Goal: Task Accomplishment & Management: Manage account settings

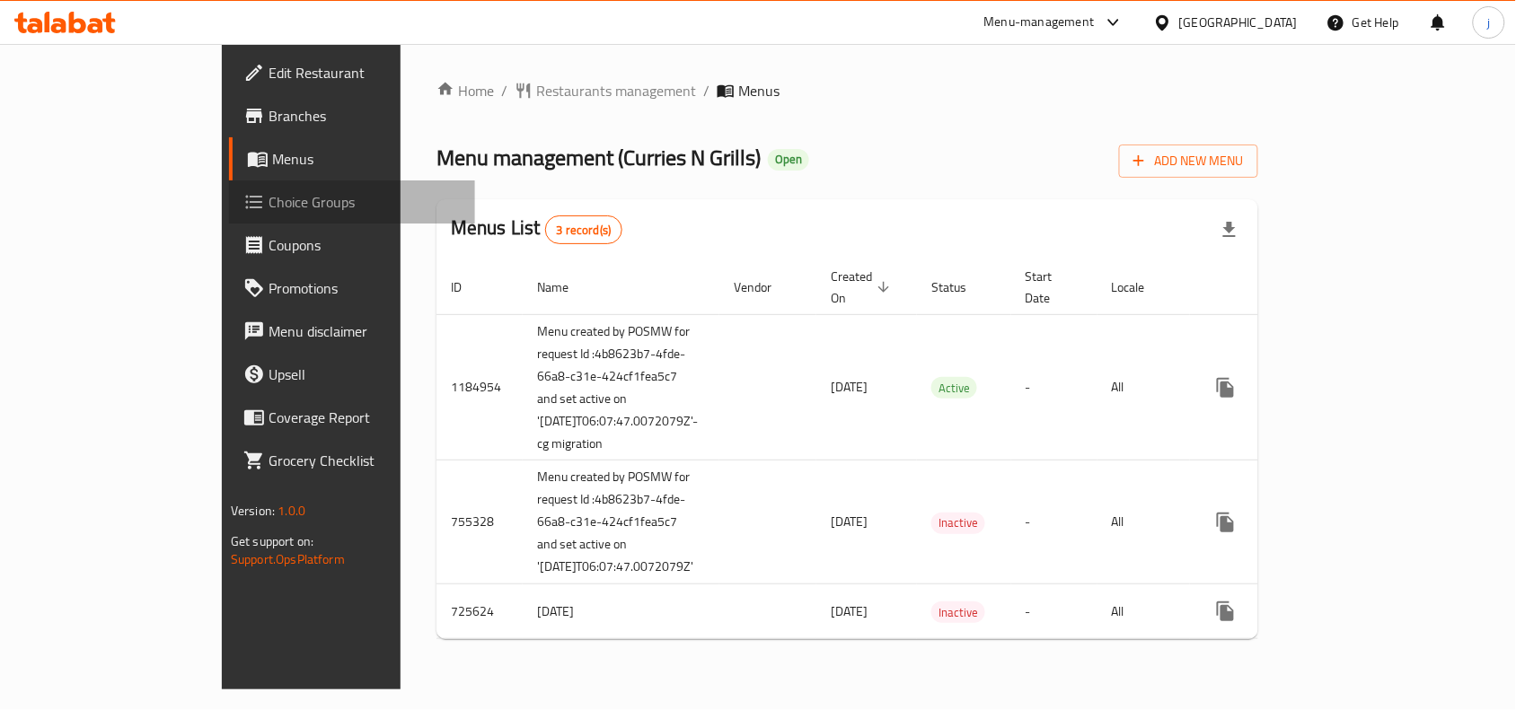
click at [269, 202] on span "Choice Groups" at bounding box center [365, 202] width 192 height 22
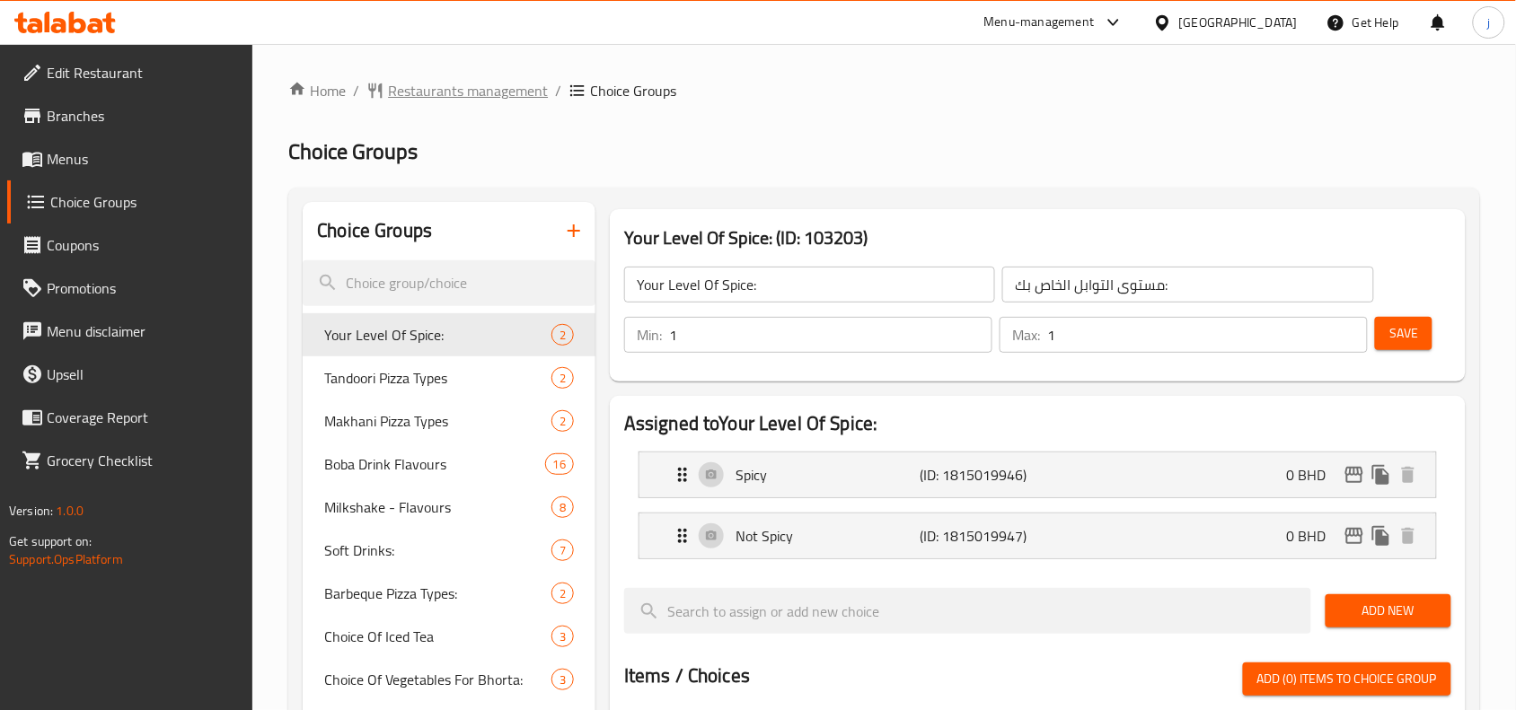
click at [482, 85] on span "Restaurants management" at bounding box center [468, 91] width 160 height 22
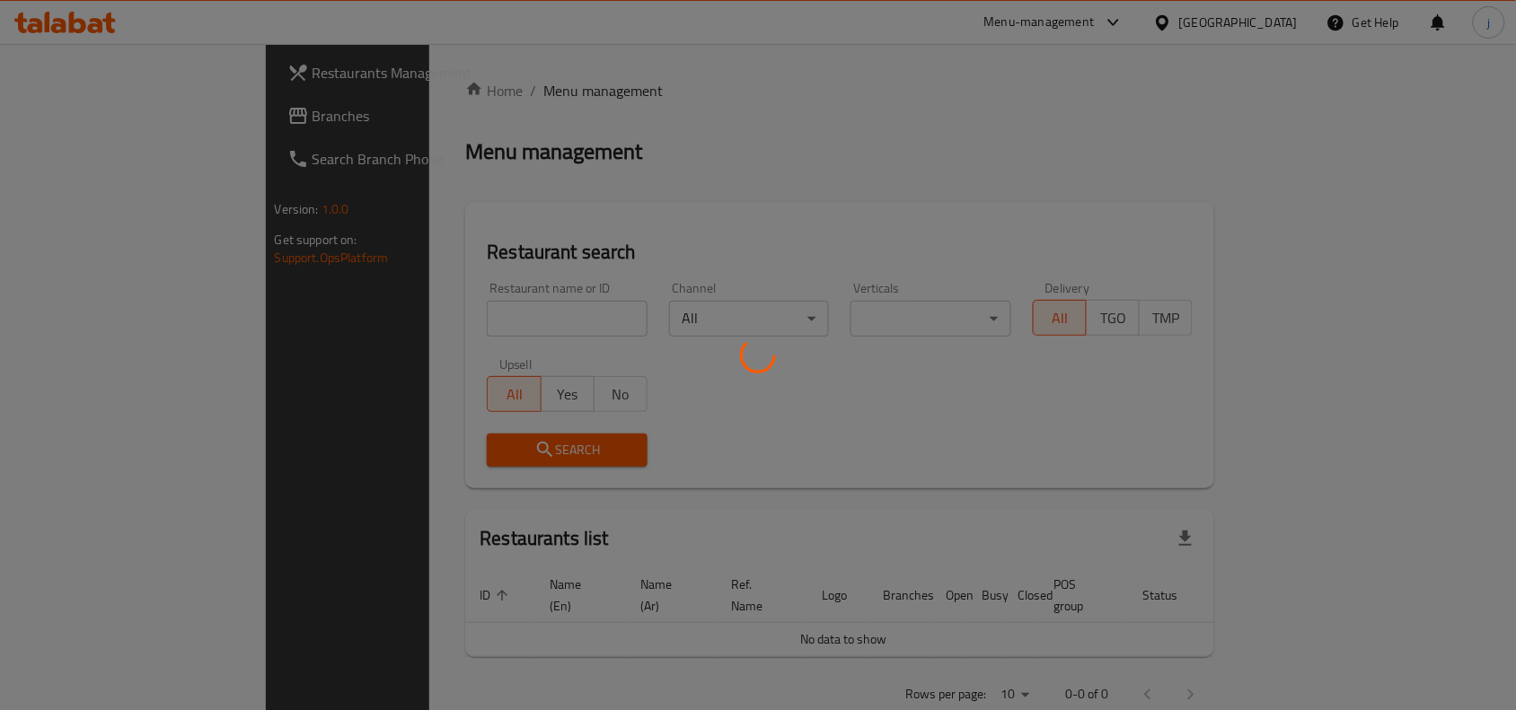
click at [437, 313] on div at bounding box center [758, 355] width 1516 height 710
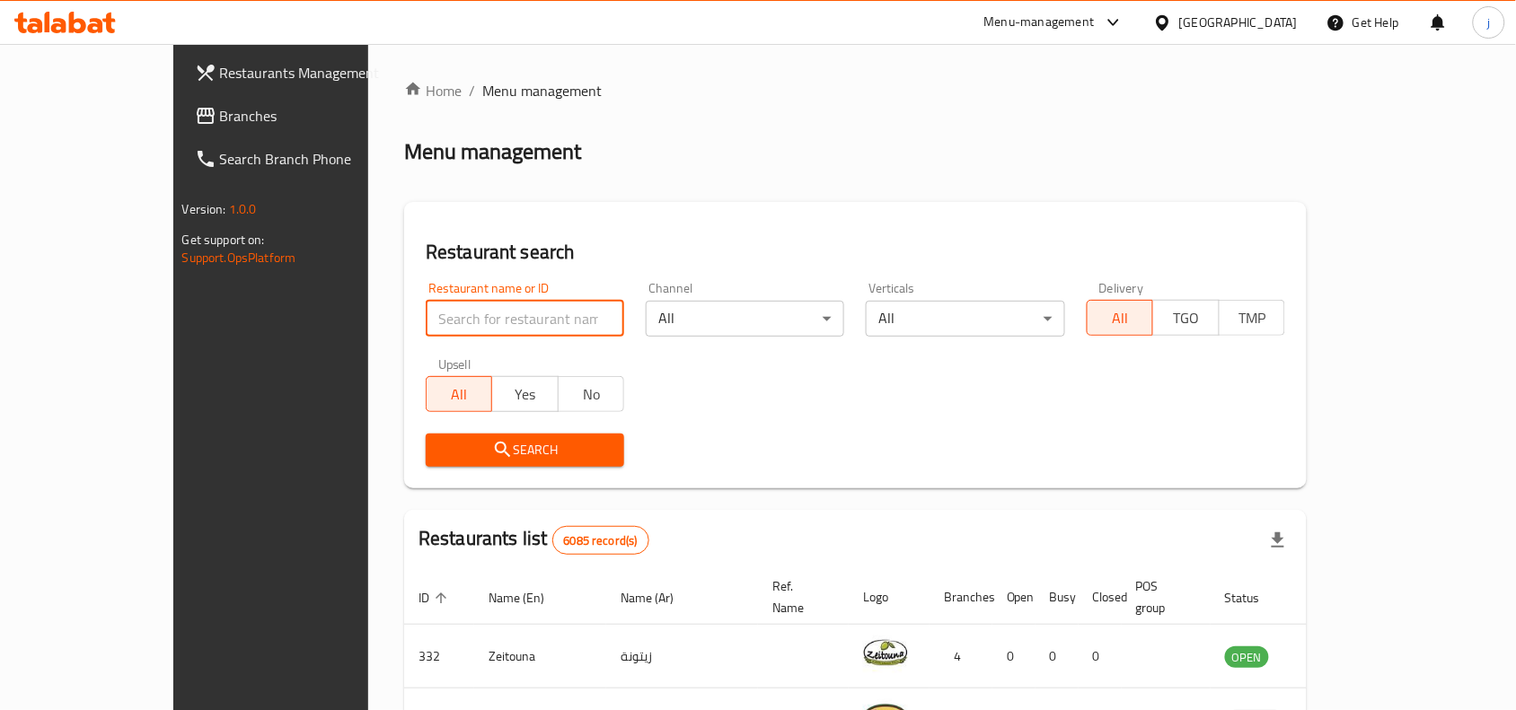
click at [426, 315] on input "search" at bounding box center [525, 319] width 198 height 36
paste input "646152"
type input "646152"
click button "Search" at bounding box center [525, 450] width 198 height 33
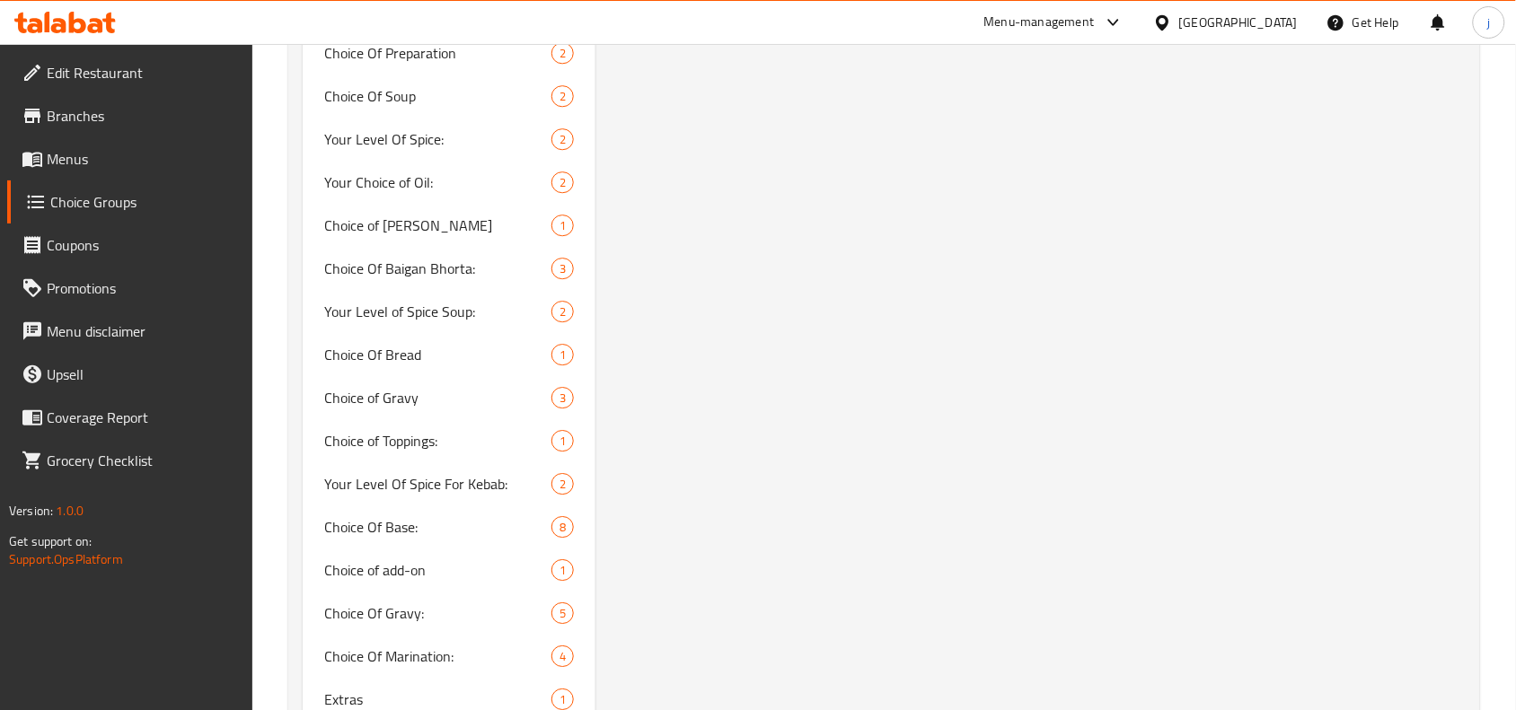
scroll to position [1534, 0]
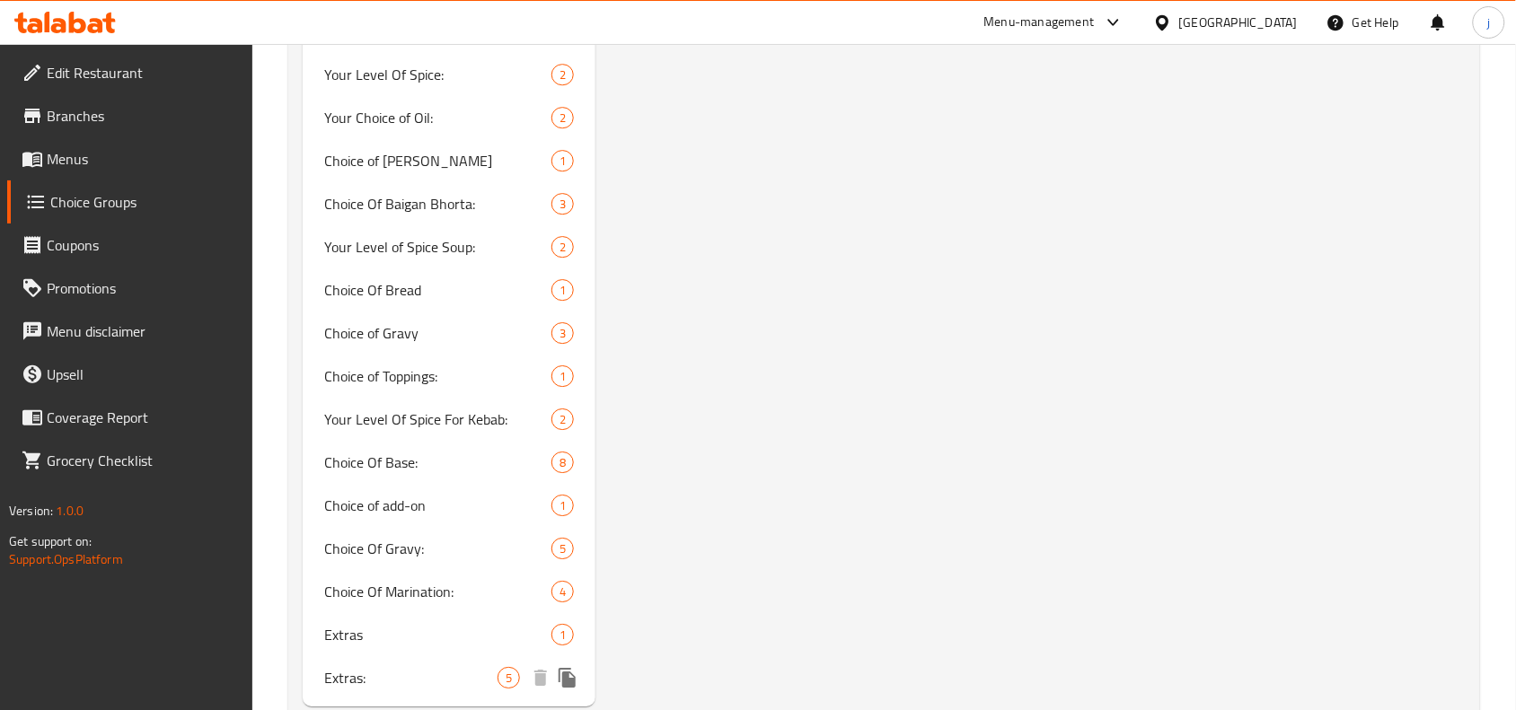
click at [451, 667] on span "Extras:" at bounding box center [410, 678] width 173 height 22
type input "Extras:"
type input "إضافات:"
type input "0"
type input "2"
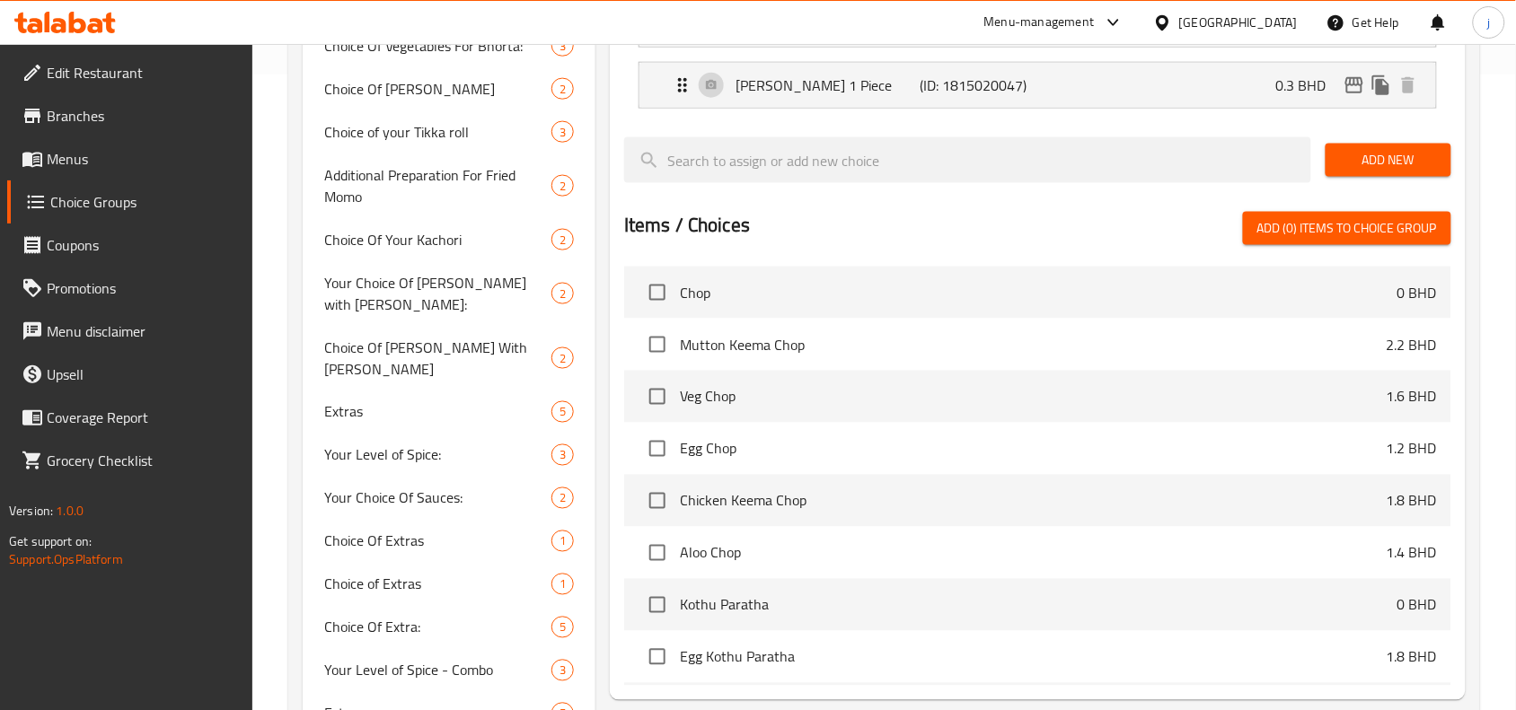
scroll to position [786, 0]
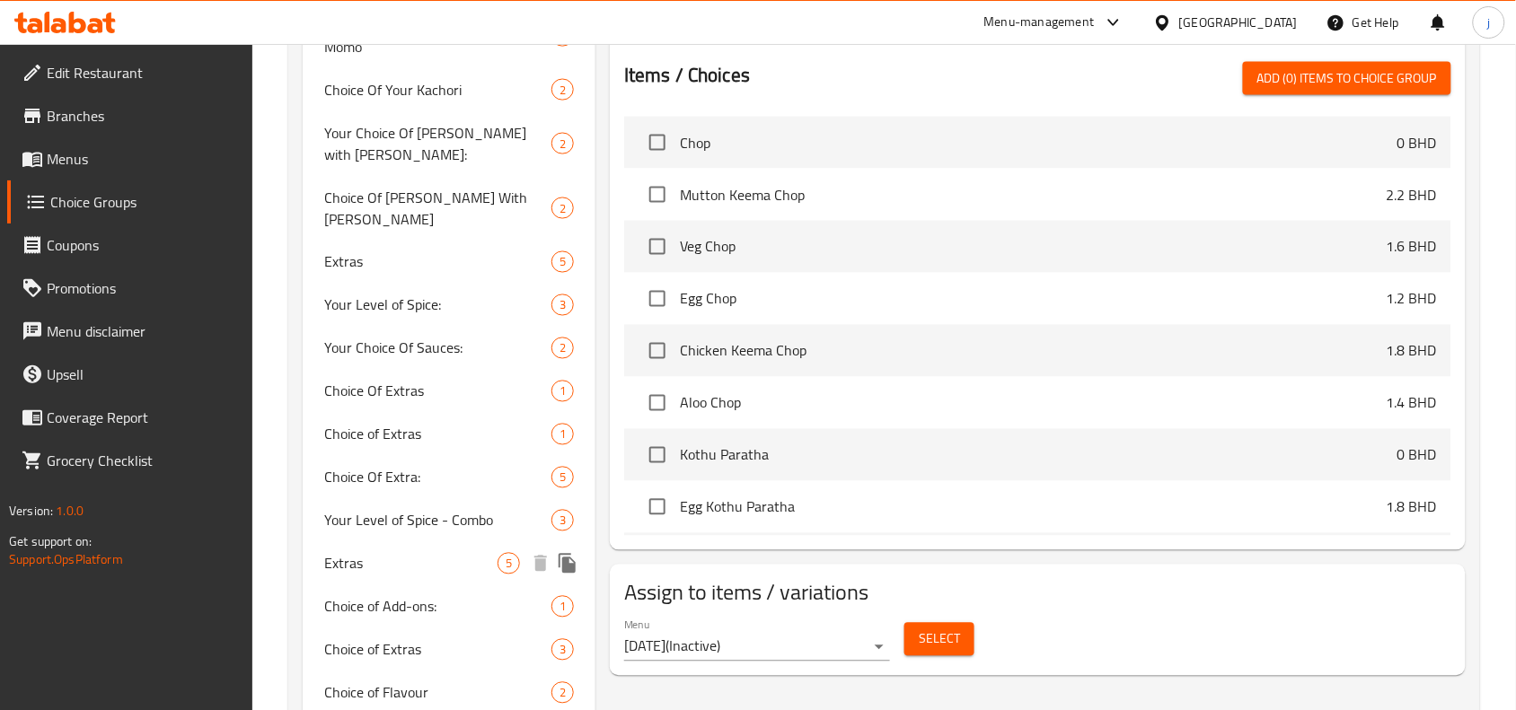
click at [433, 542] on div "Extras 5" at bounding box center [449, 563] width 293 height 43
type input "Extras"
type input "إضافات"
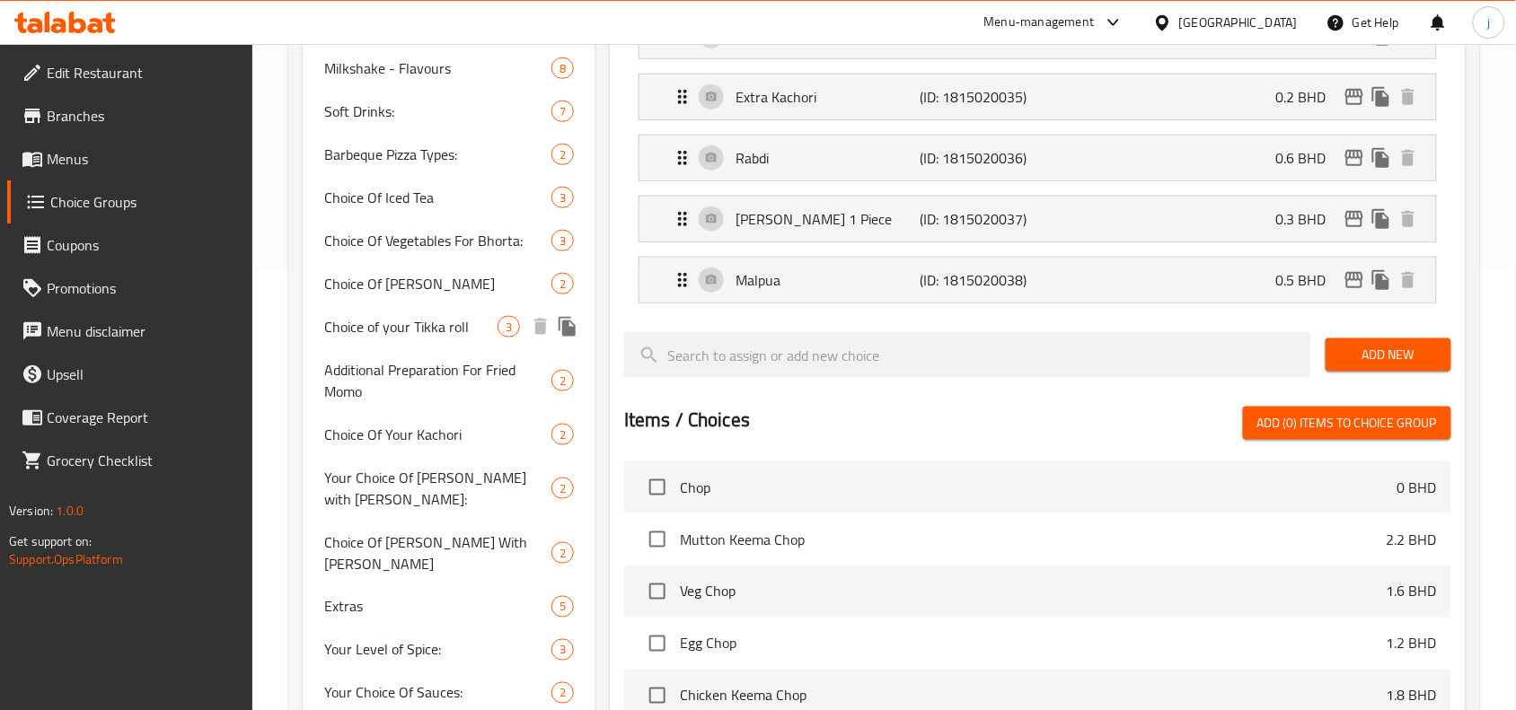
scroll to position [487, 0]
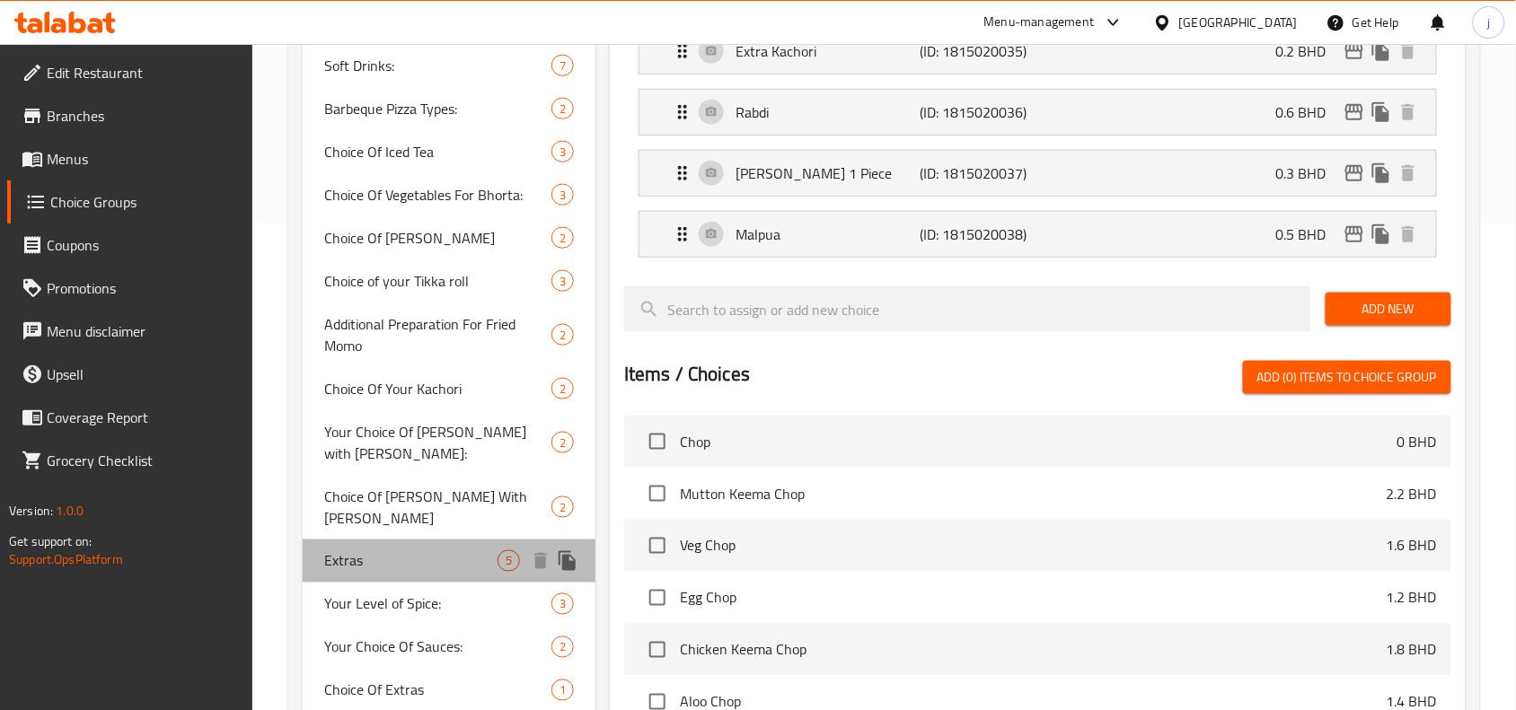
click at [437, 551] on span "Extras" at bounding box center [410, 562] width 173 height 22
type input "1"
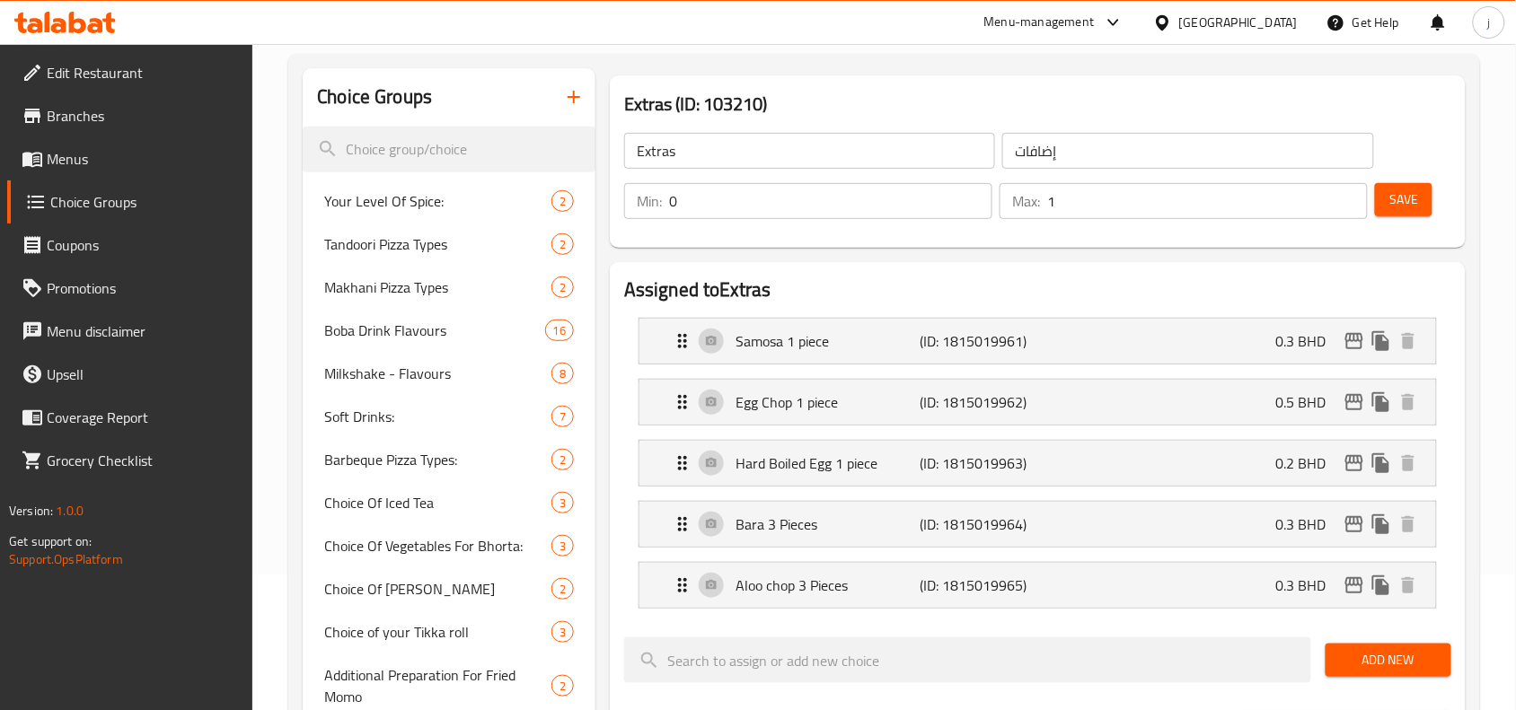
scroll to position [38, 0]
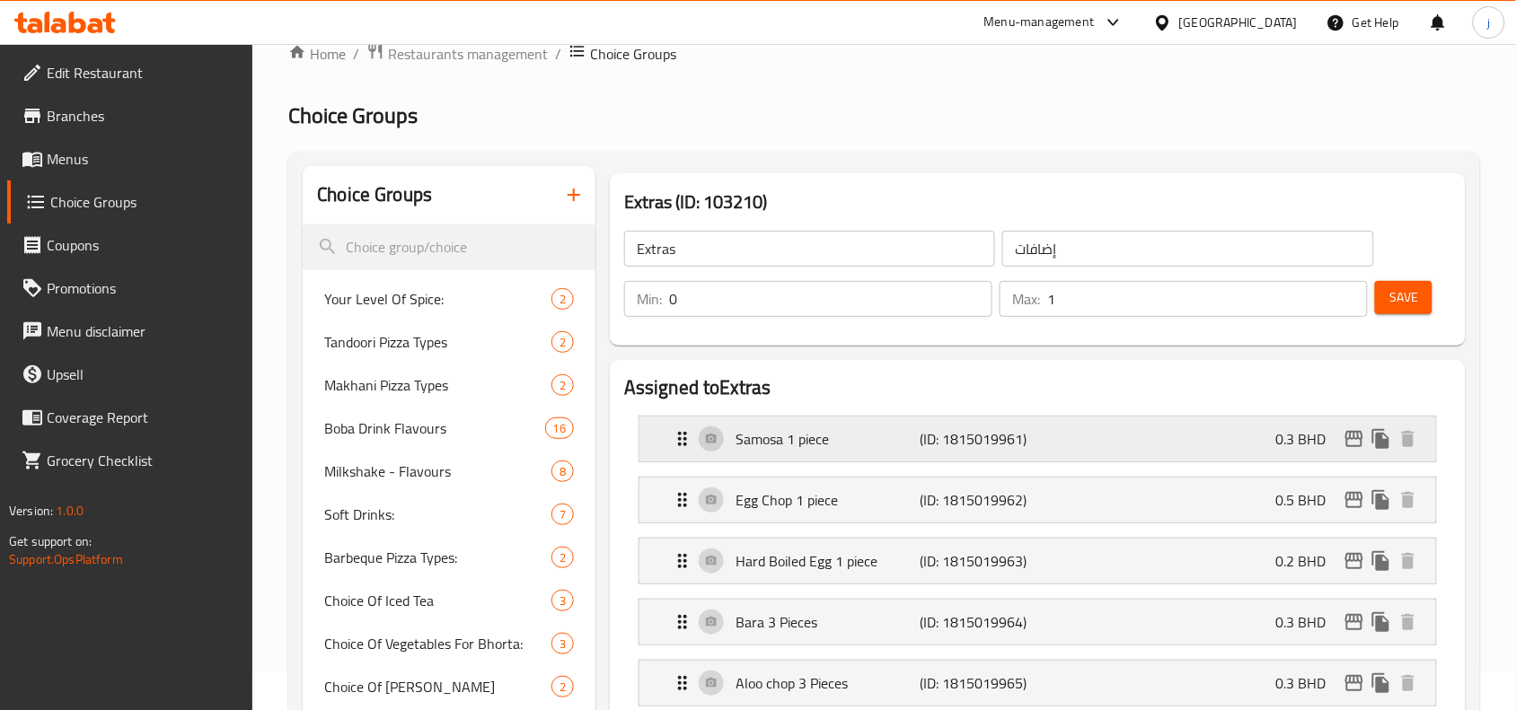
click at [683, 450] on div "Samosa 1 piece (ID: 1815019961) 0.3 BHD" at bounding box center [1043, 439] width 743 height 45
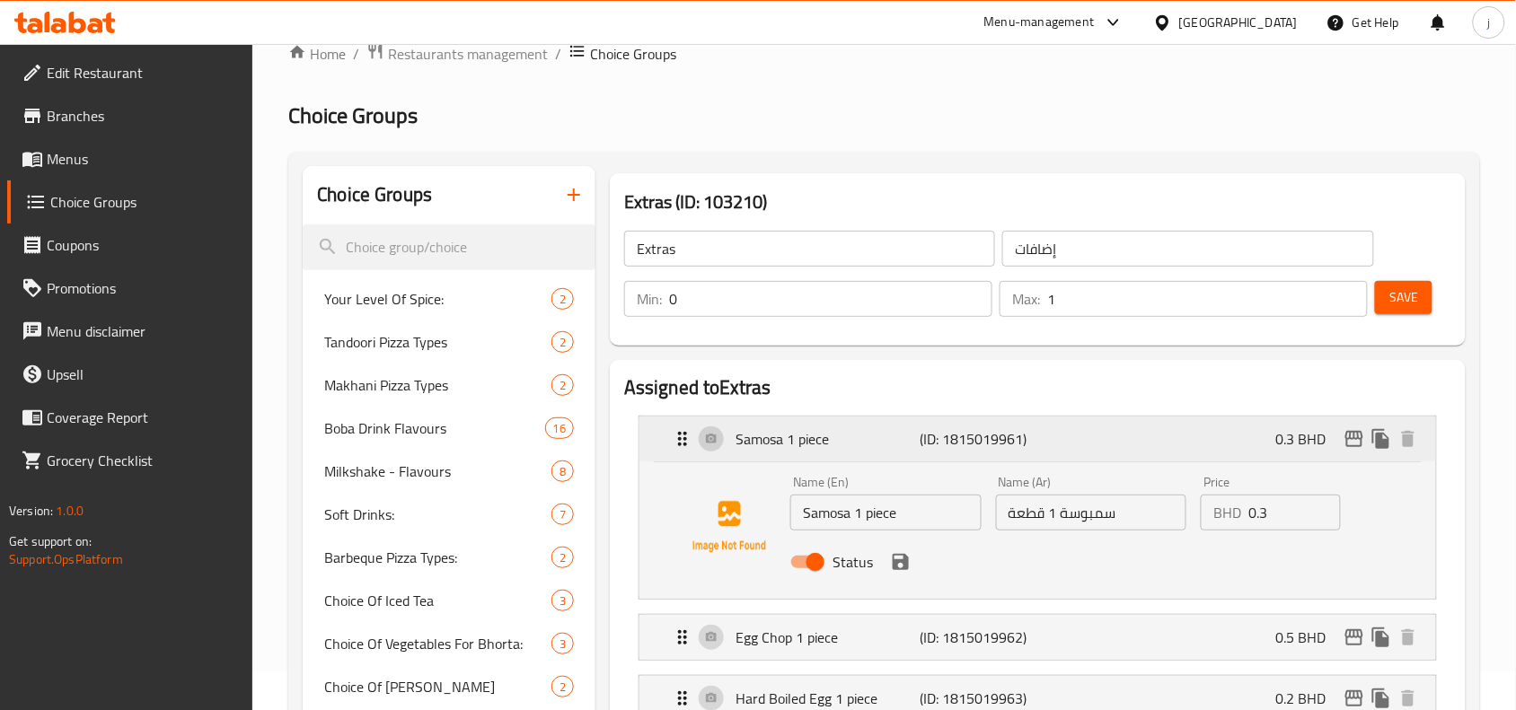
scroll to position [187, 0]
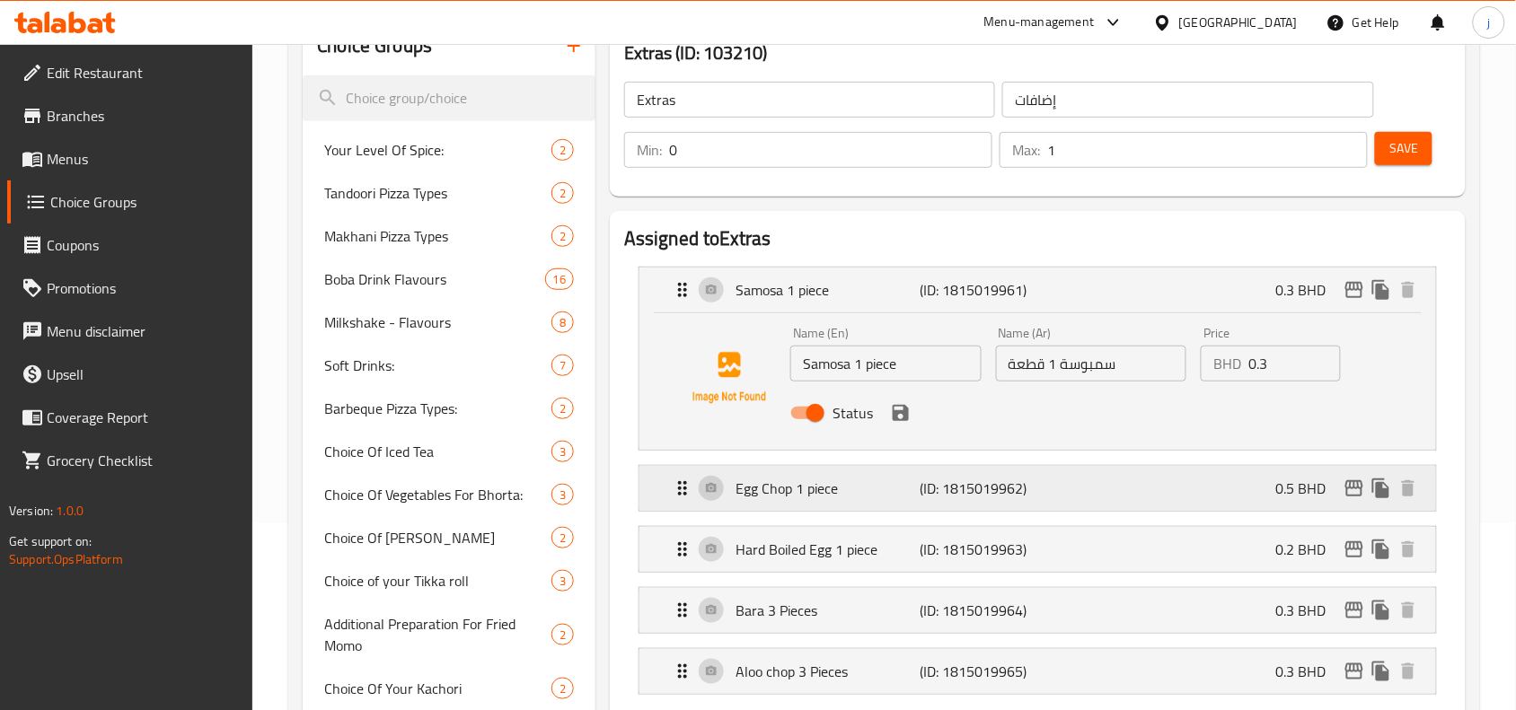
click at [680, 496] on icon "Expand" at bounding box center [683, 489] width 22 height 22
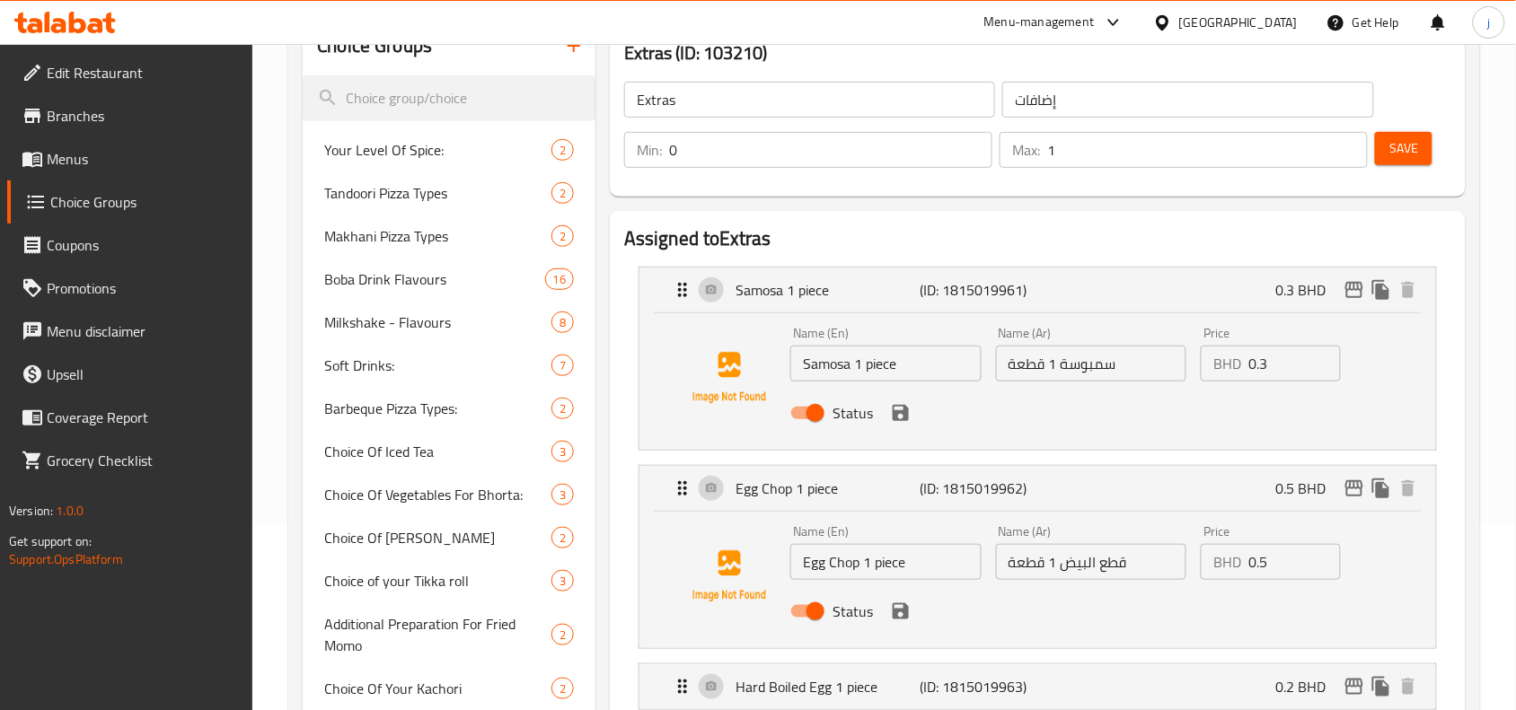
scroll to position [337, 0]
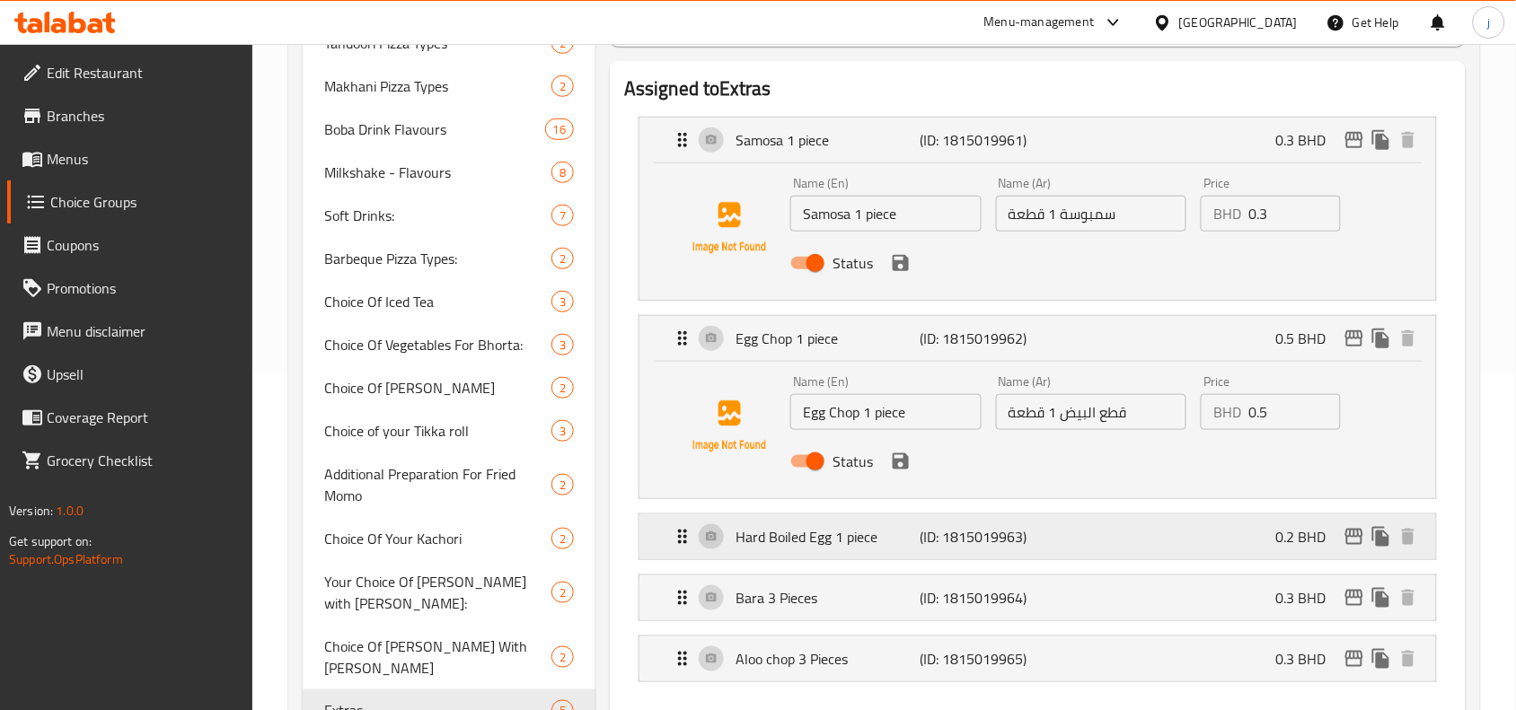
click at [683, 542] on icon "Expand" at bounding box center [683, 537] width 22 height 22
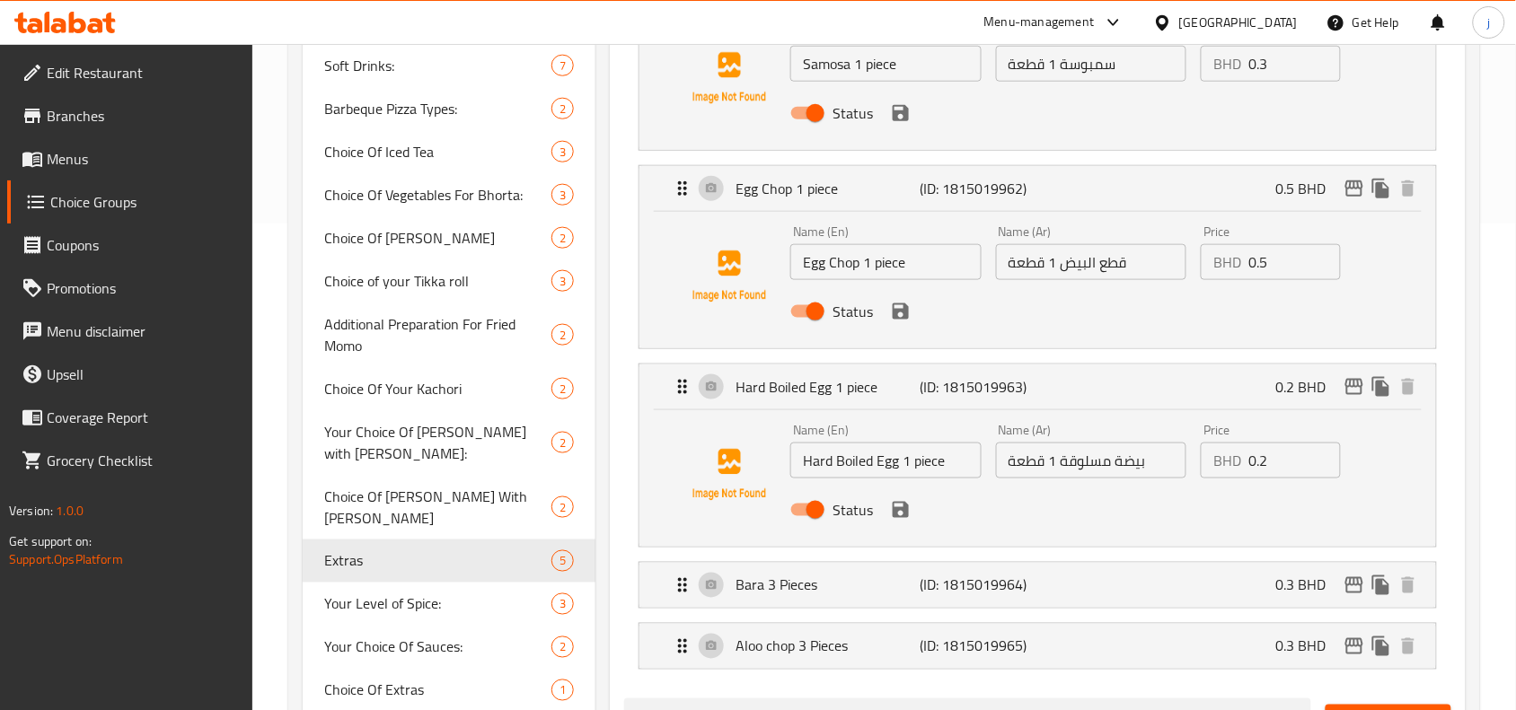
scroll to position [636, 0]
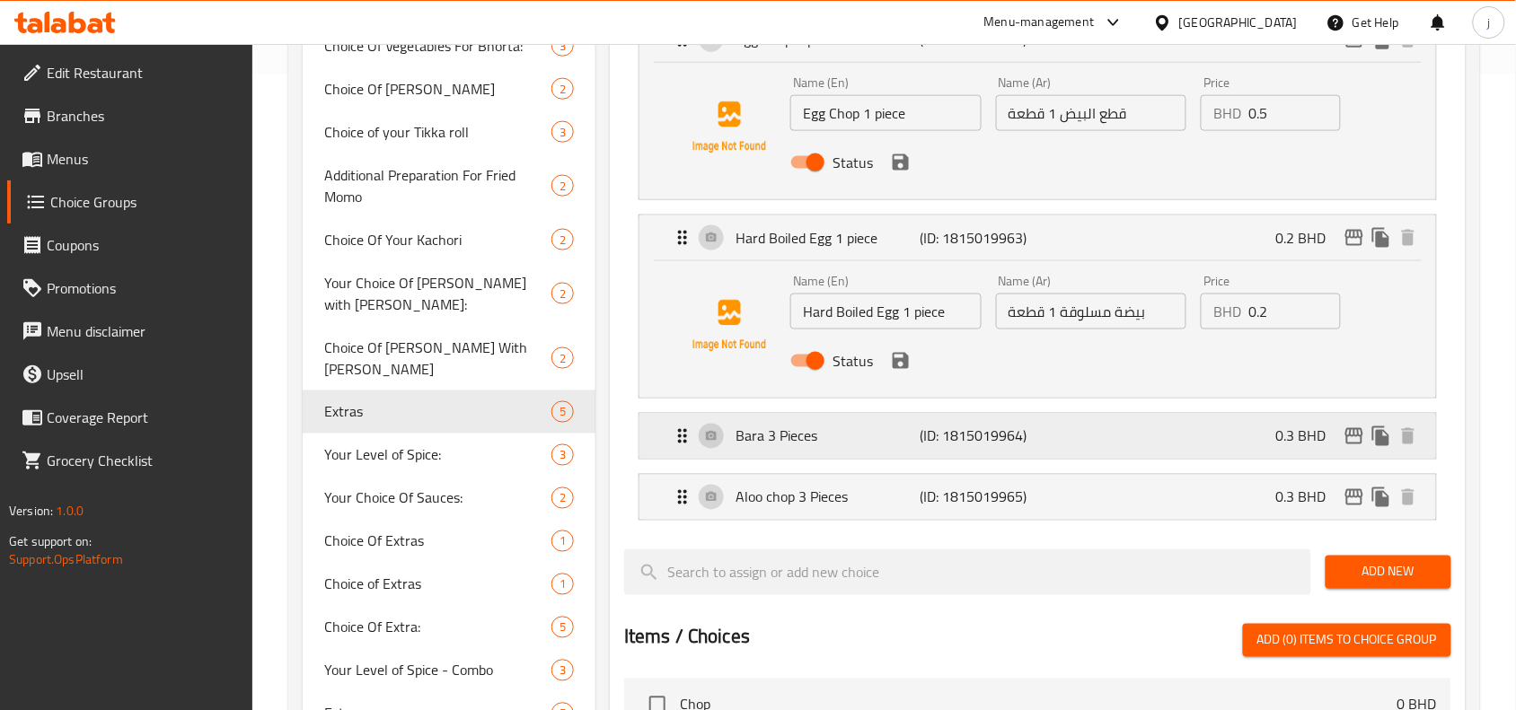
click at [672, 437] on icon "Expand" at bounding box center [683, 437] width 22 height 22
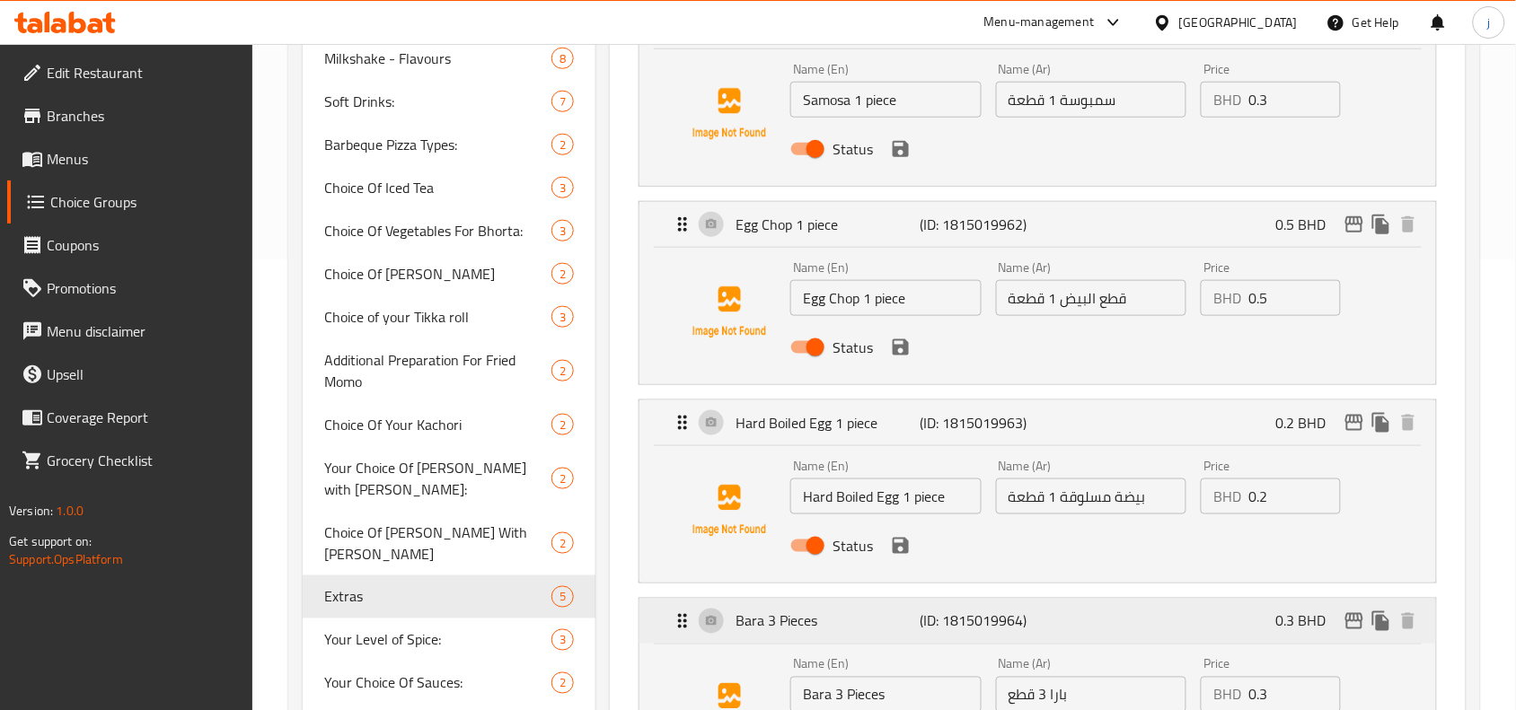
scroll to position [187, 0]
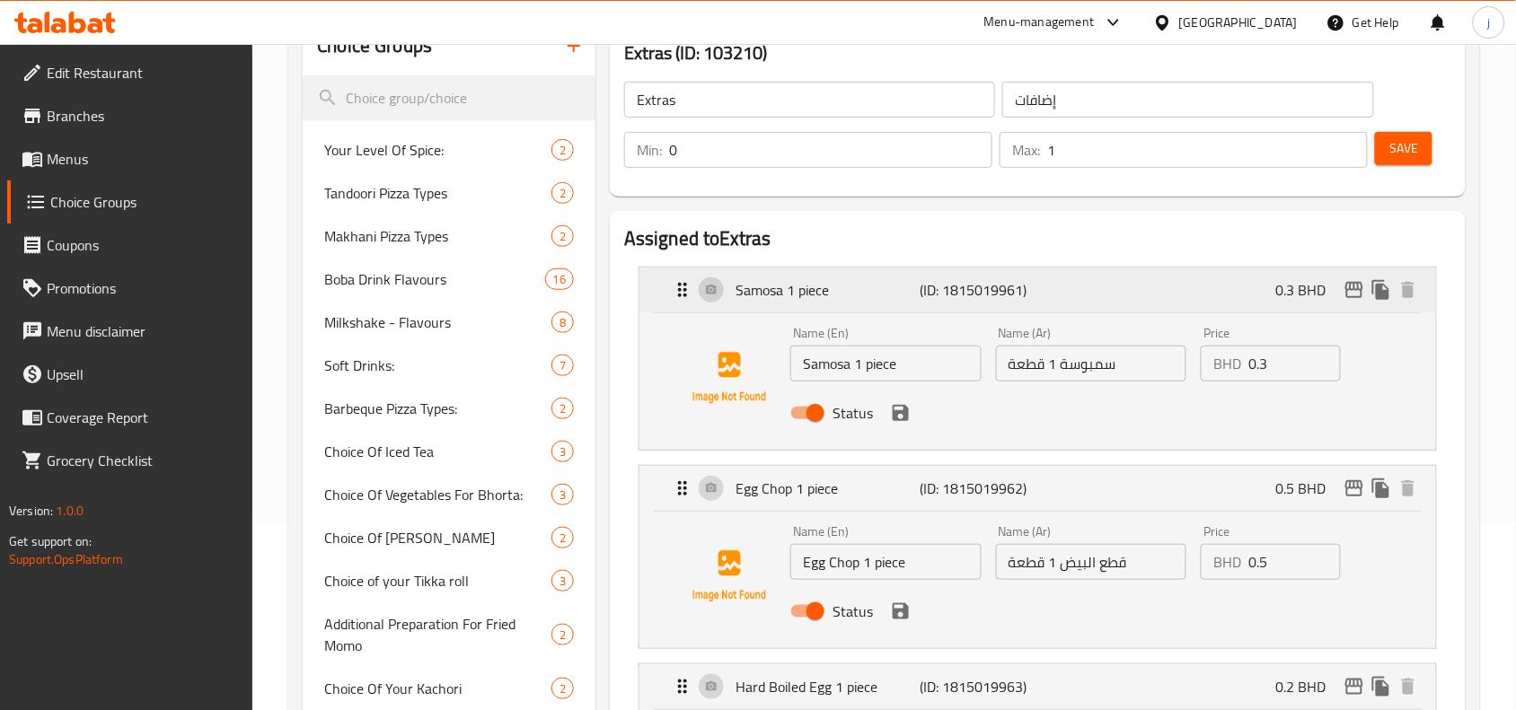
click at [675, 289] on icon "Expand" at bounding box center [683, 290] width 22 height 22
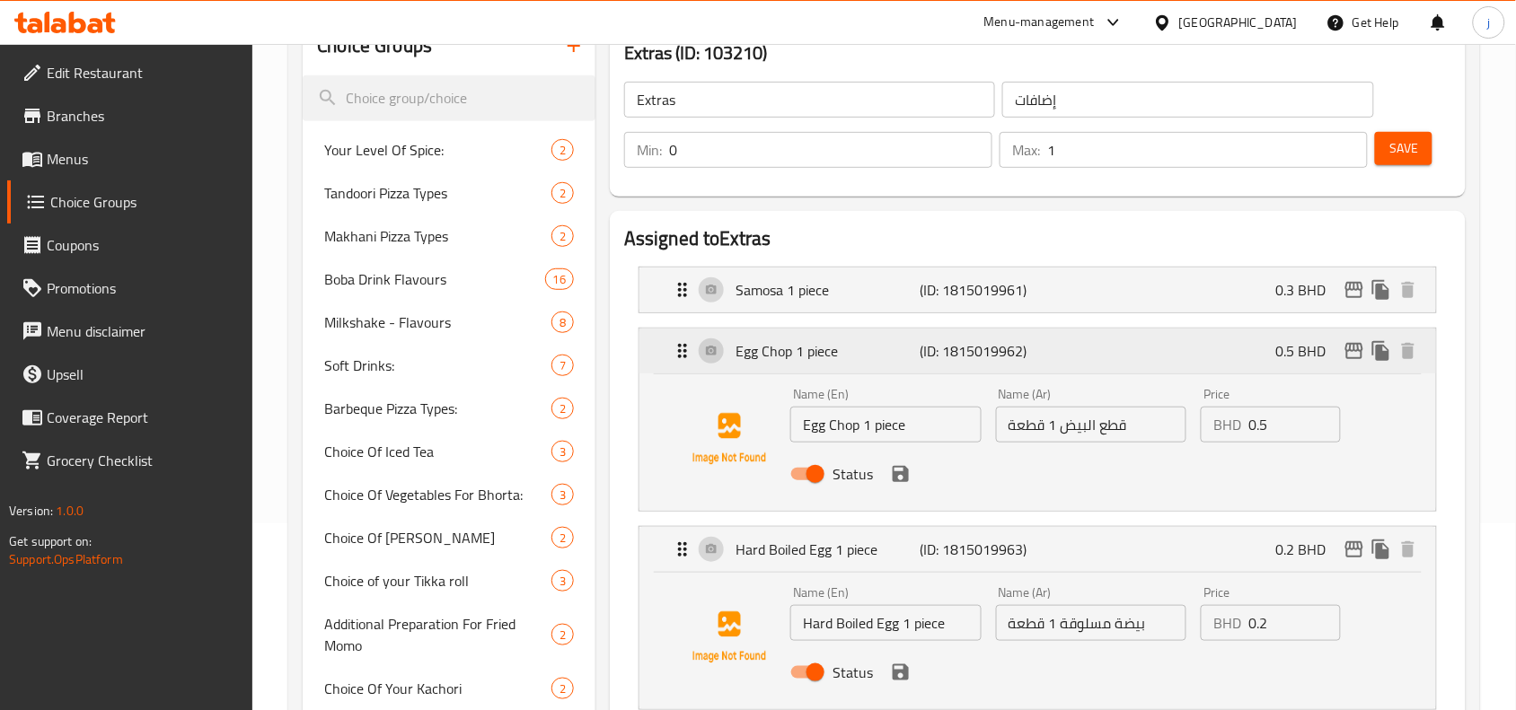
click at [678, 353] on icon "Expand" at bounding box center [683, 351] width 22 height 22
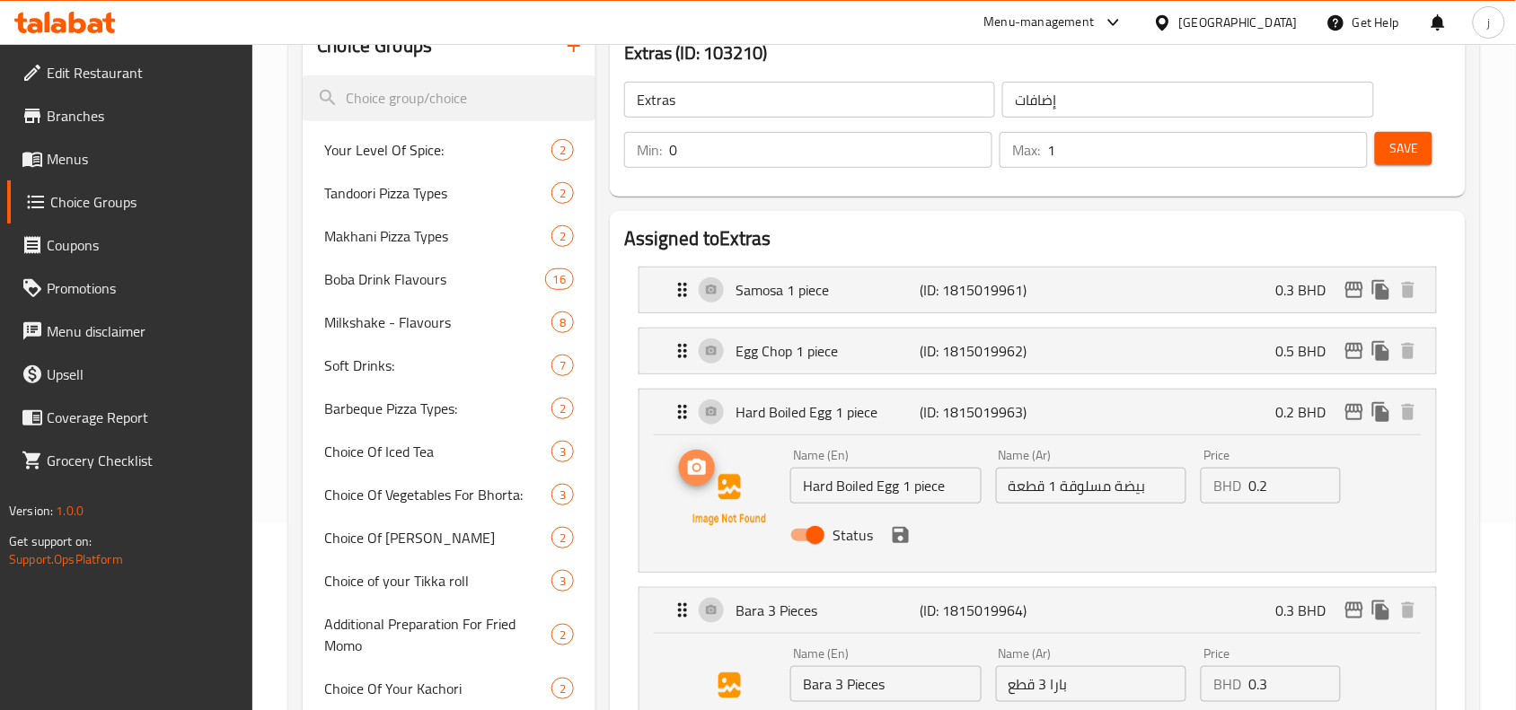
click at [688, 457] on icon "upload picture" at bounding box center [697, 468] width 22 height 22
click at [689, 416] on icon "Expand" at bounding box center [683, 412] width 22 height 22
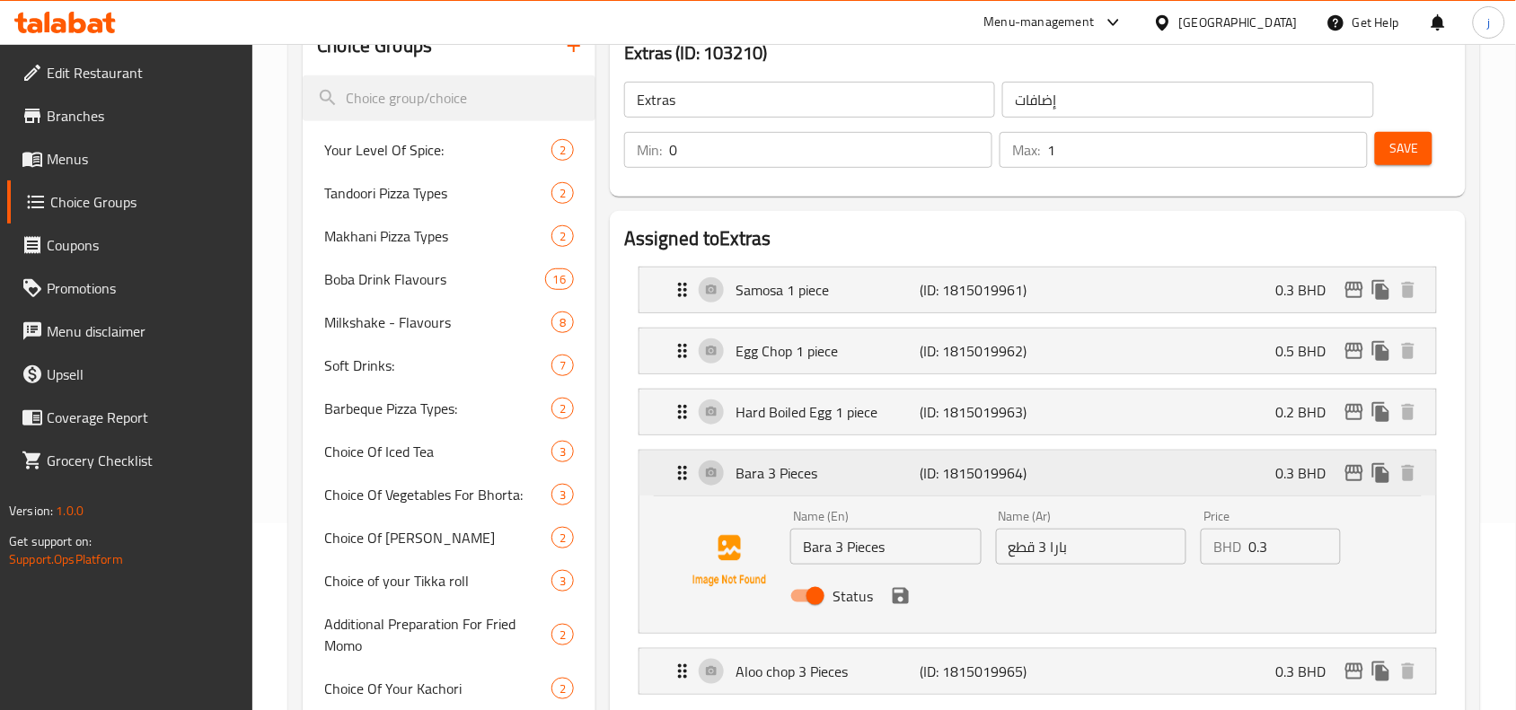
click at [681, 490] on div "Bara 3 Pieces (ID: 1815019964) 0.3 BHD" at bounding box center [1043, 473] width 743 height 45
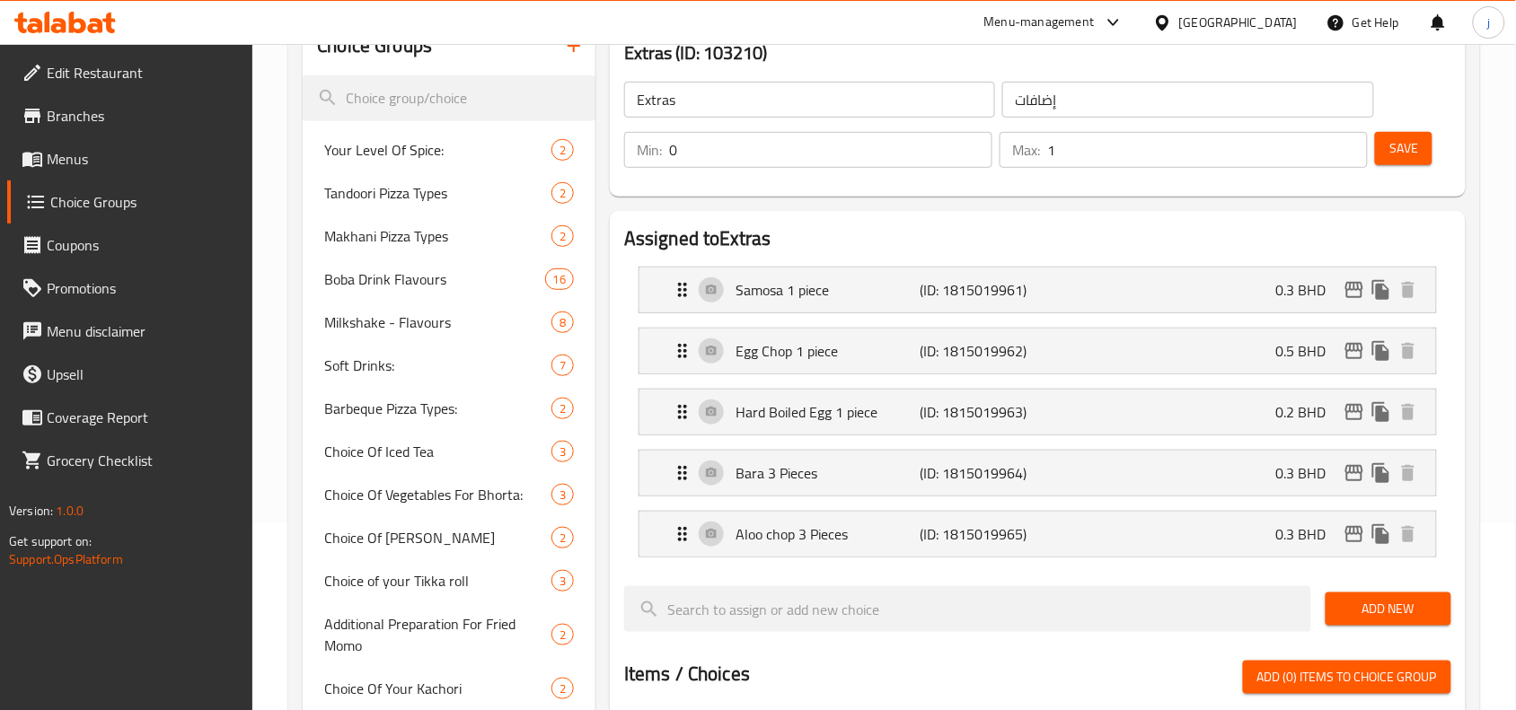
scroll to position [0, 0]
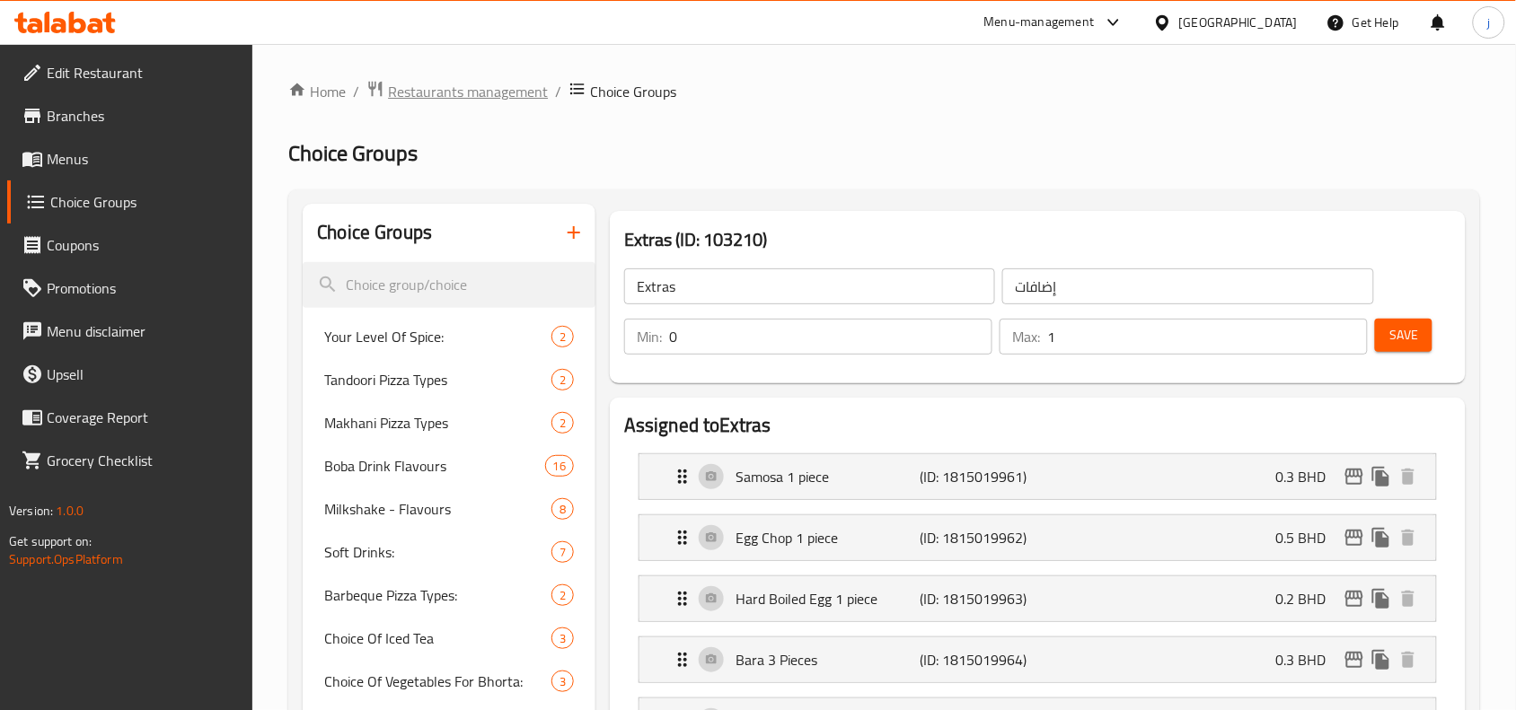
click at [419, 86] on span "Restaurants management" at bounding box center [468, 92] width 160 height 22
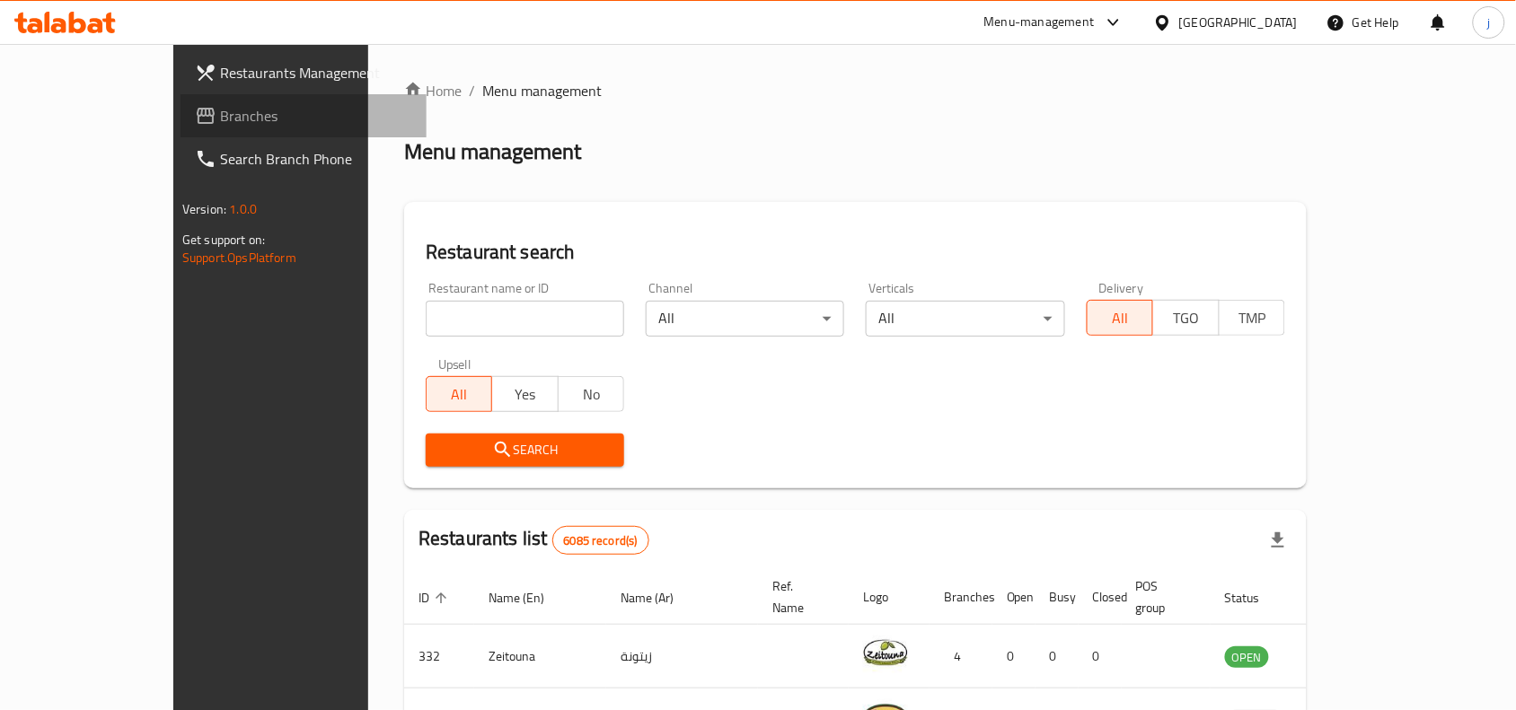
click at [220, 115] on span "Branches" at bounding box center [316, 116] width 192 height 22
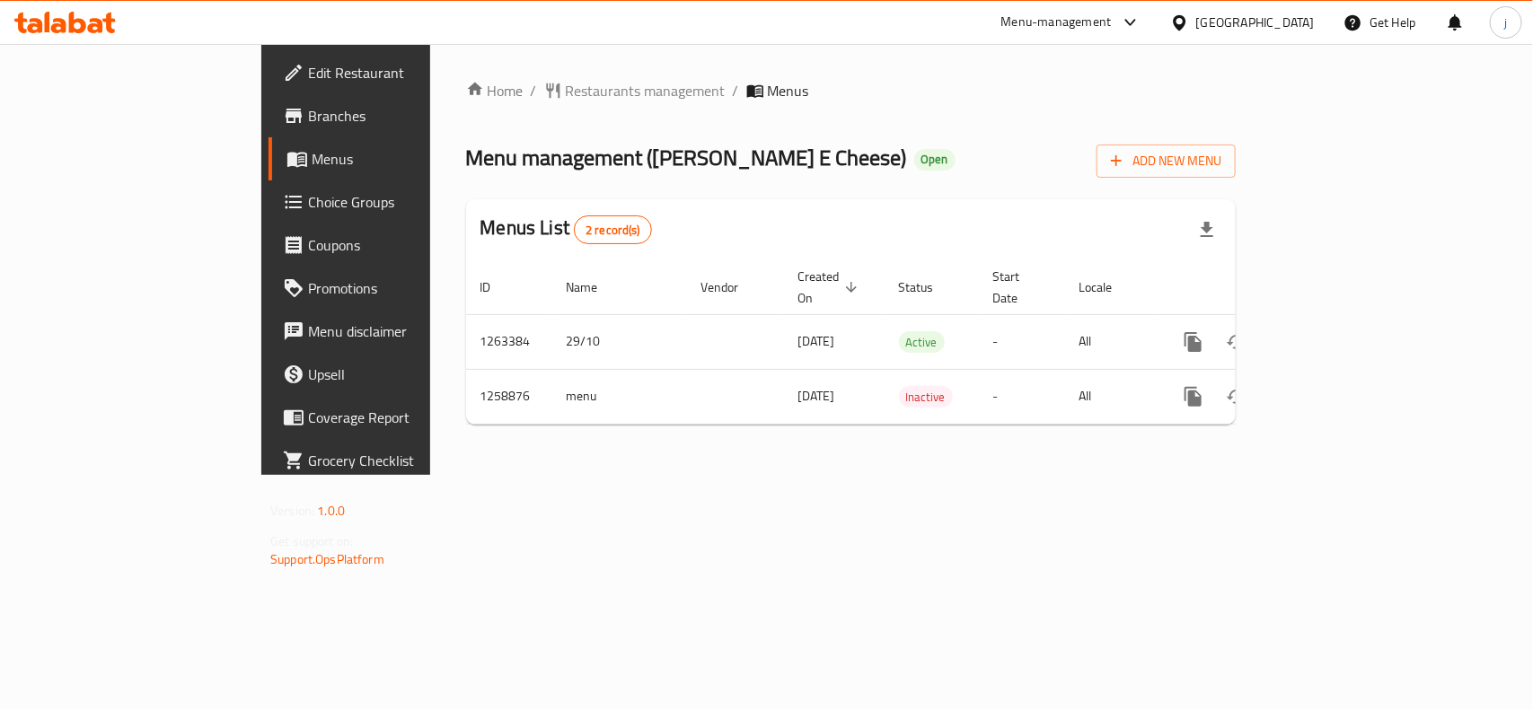
click at [308, 193] on span "Choice Groups" at bounding box center [405, 202] width 195 height 22
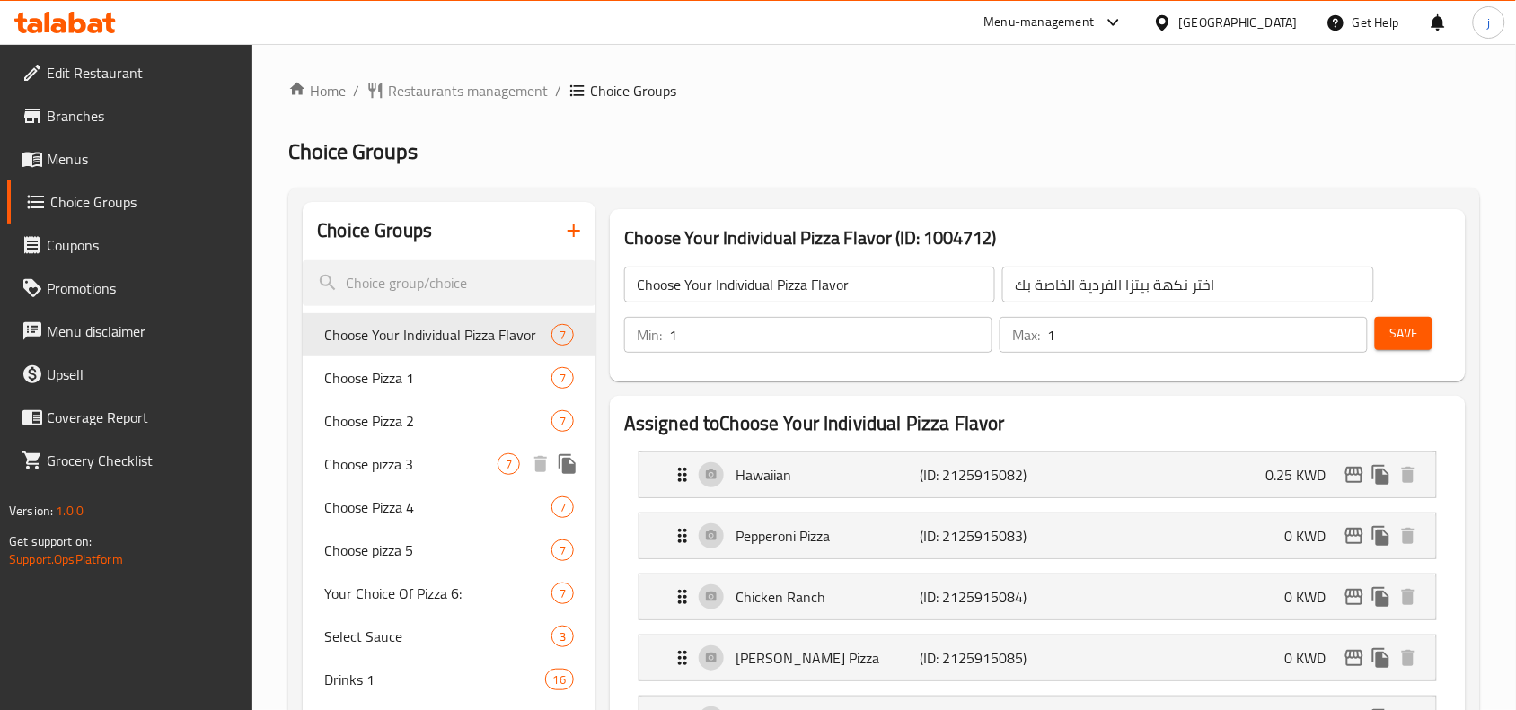
click at [446, 461] on span "Choose pizza 3" at bounding box center [410, 465] width 173 height 22
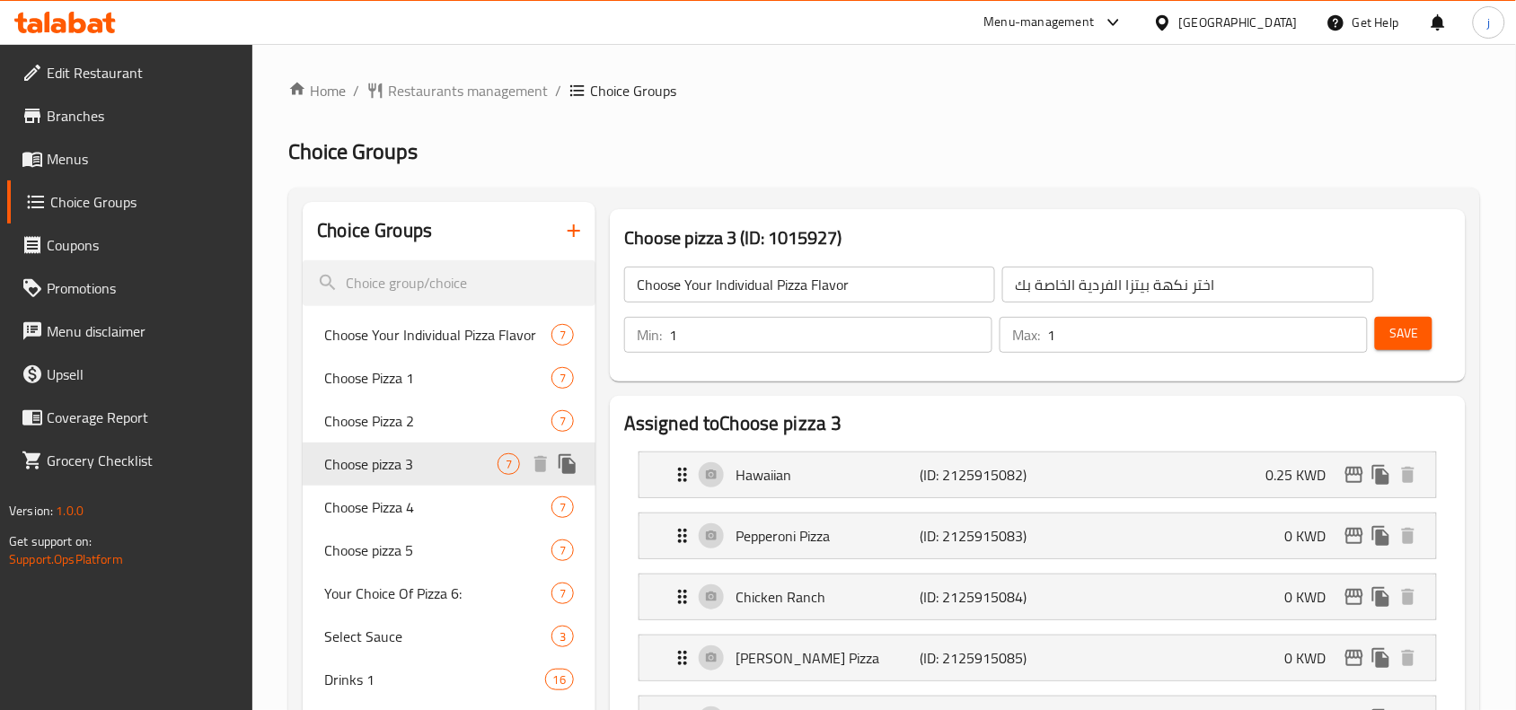
type input "Choose pizza 3"
type input "اختر بيتزا 3"
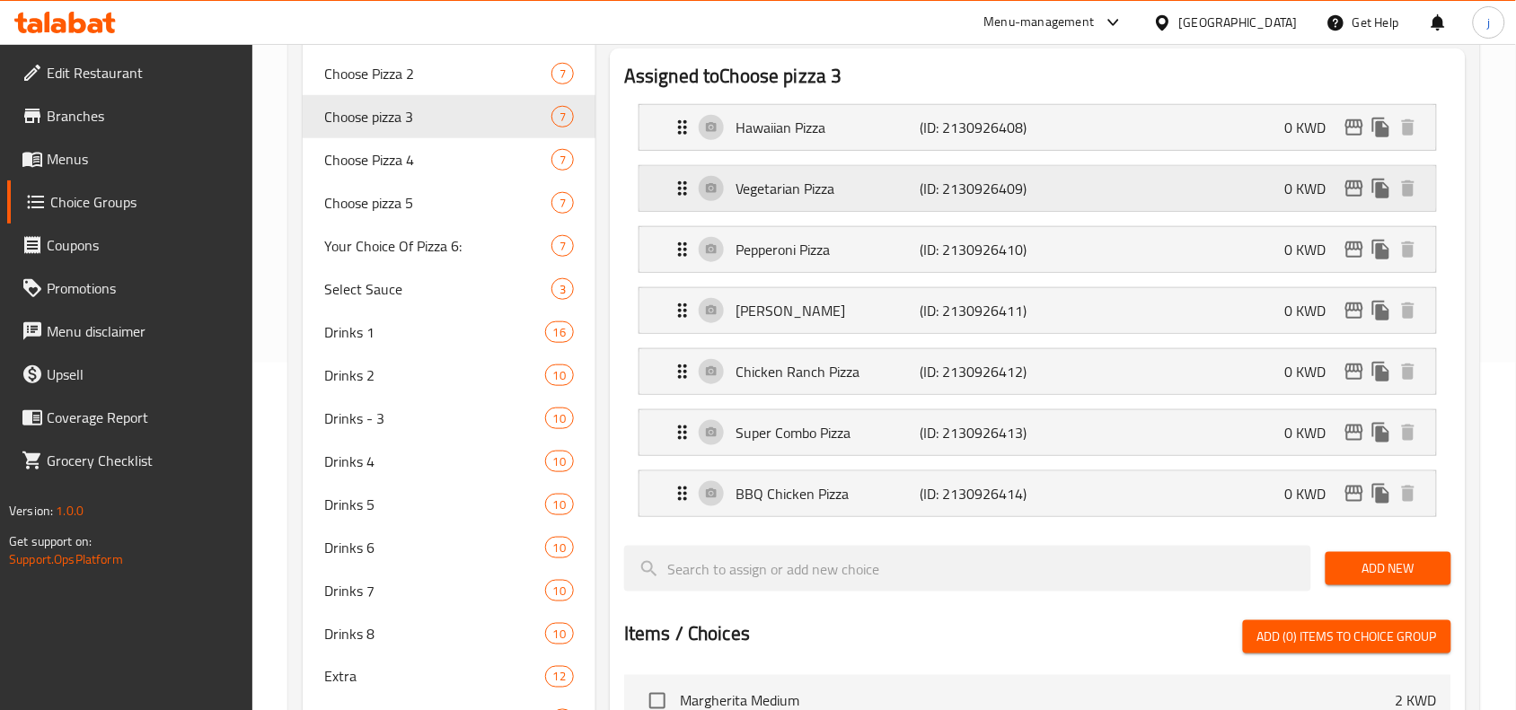
scroll to position [149, 0]
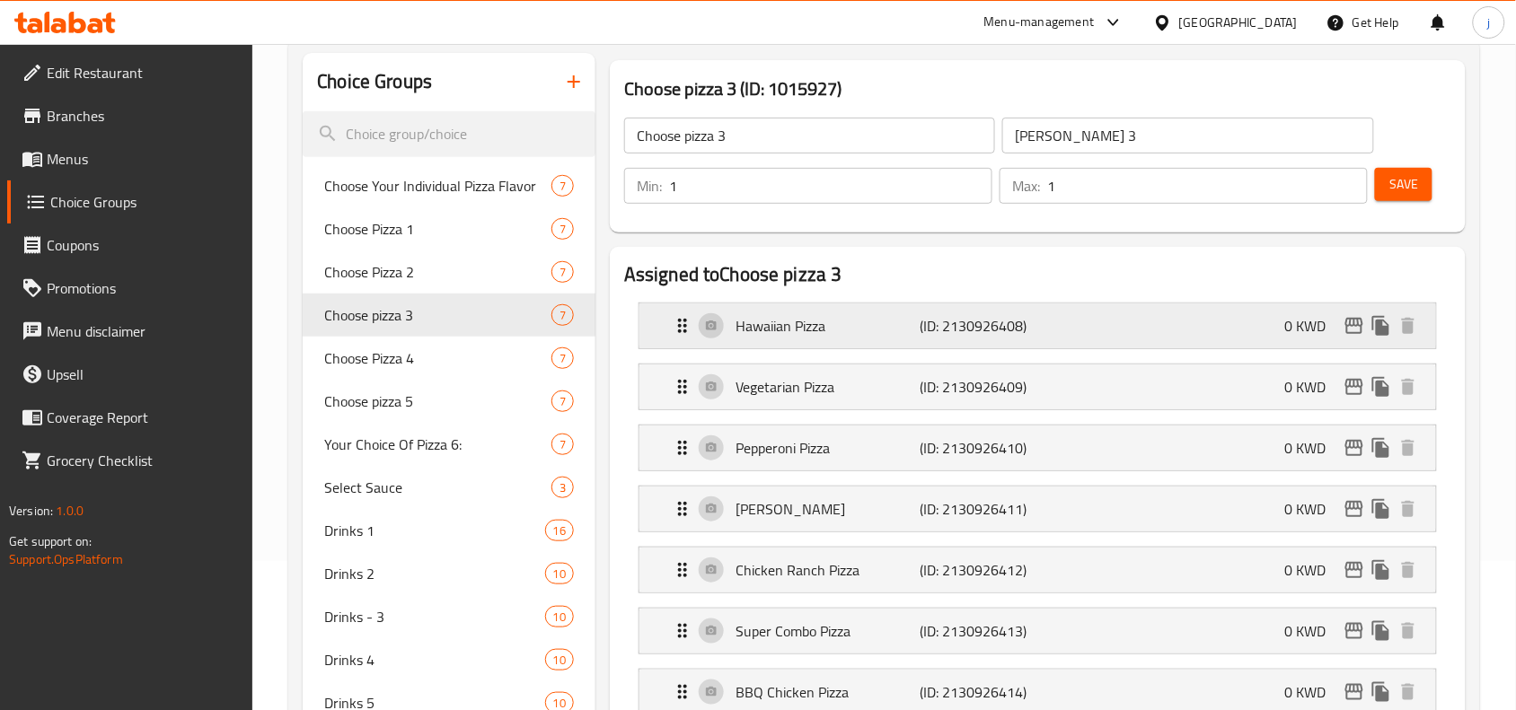
click at [680, 328] on icon "Expand" at bounding box center [683, 326] width 22 height 22
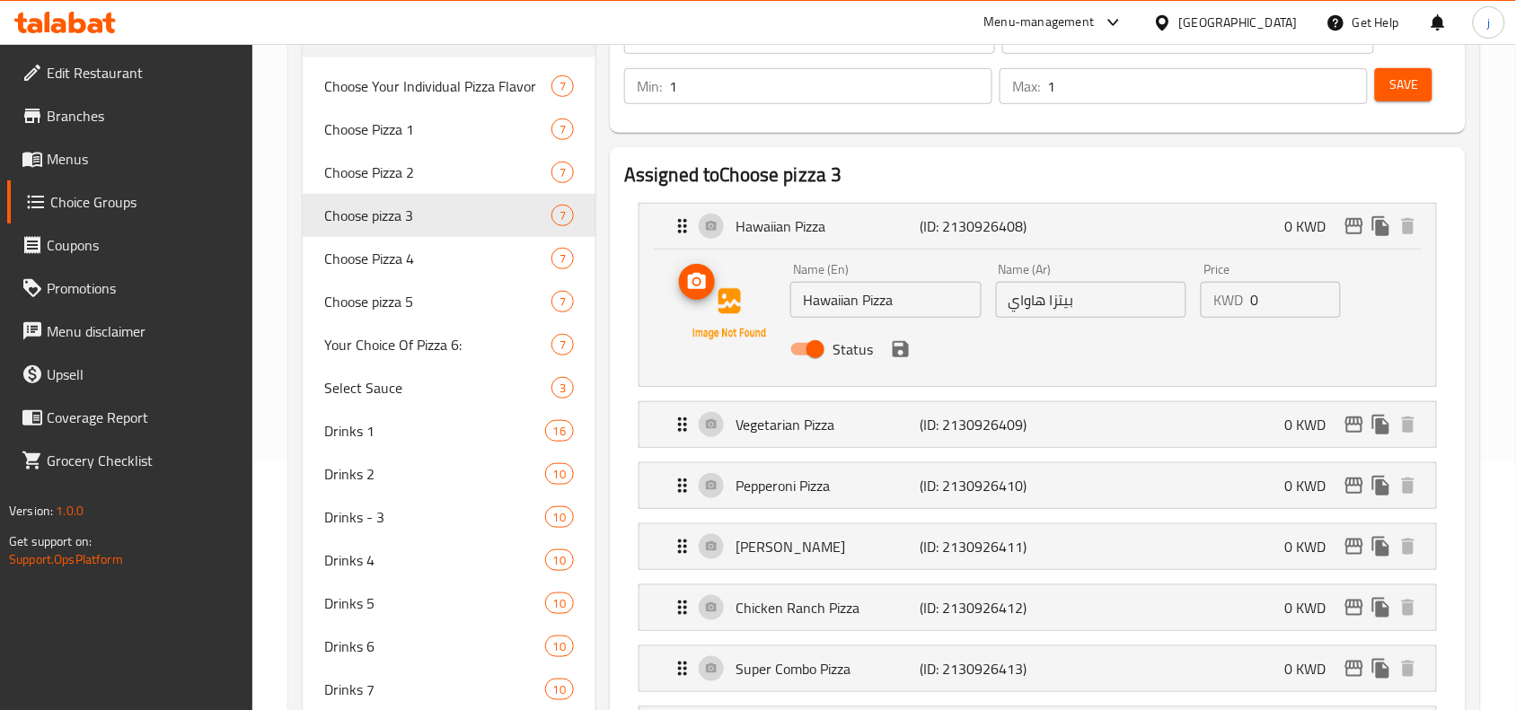
scroll to position [299, 0]
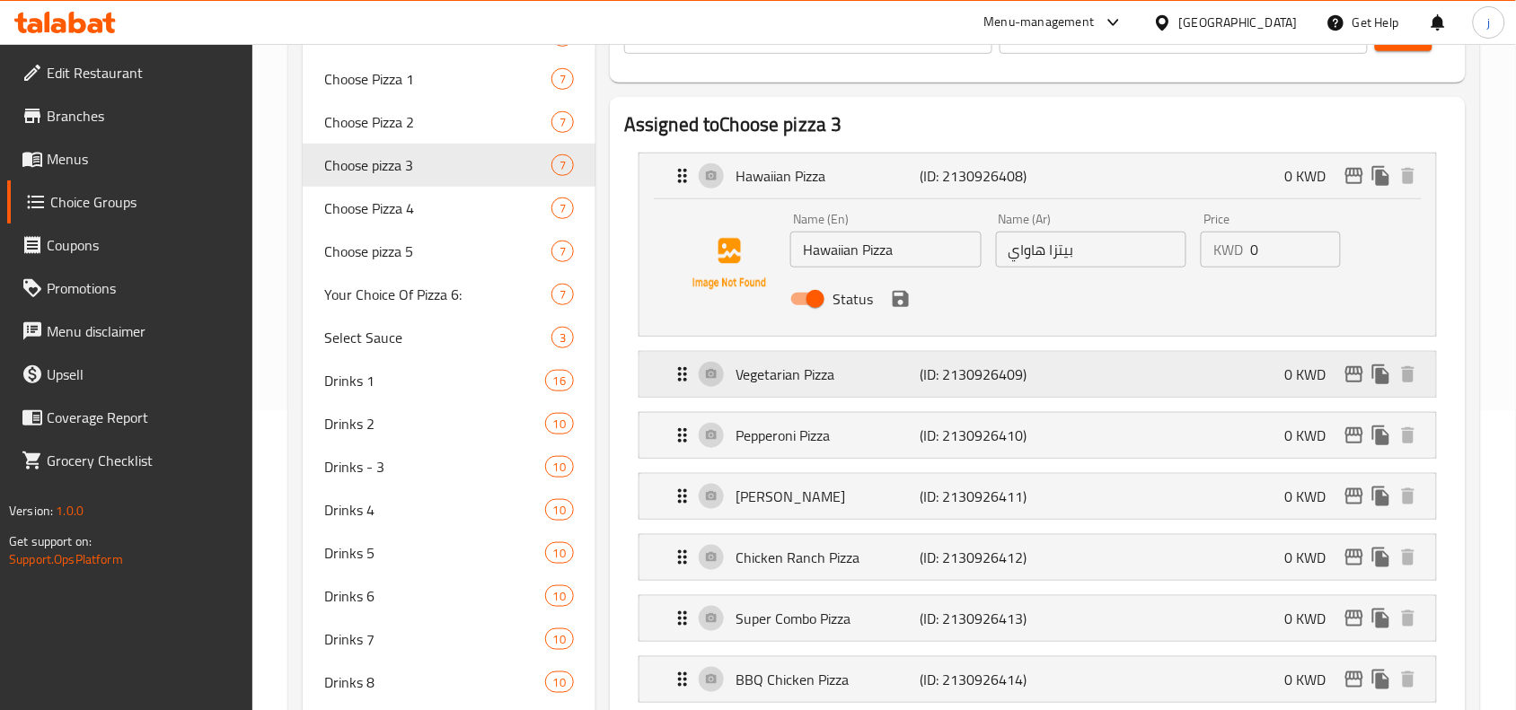
click at [675, 373] on icon "Expand" at bounding box center [683, 375] width 22 height 22
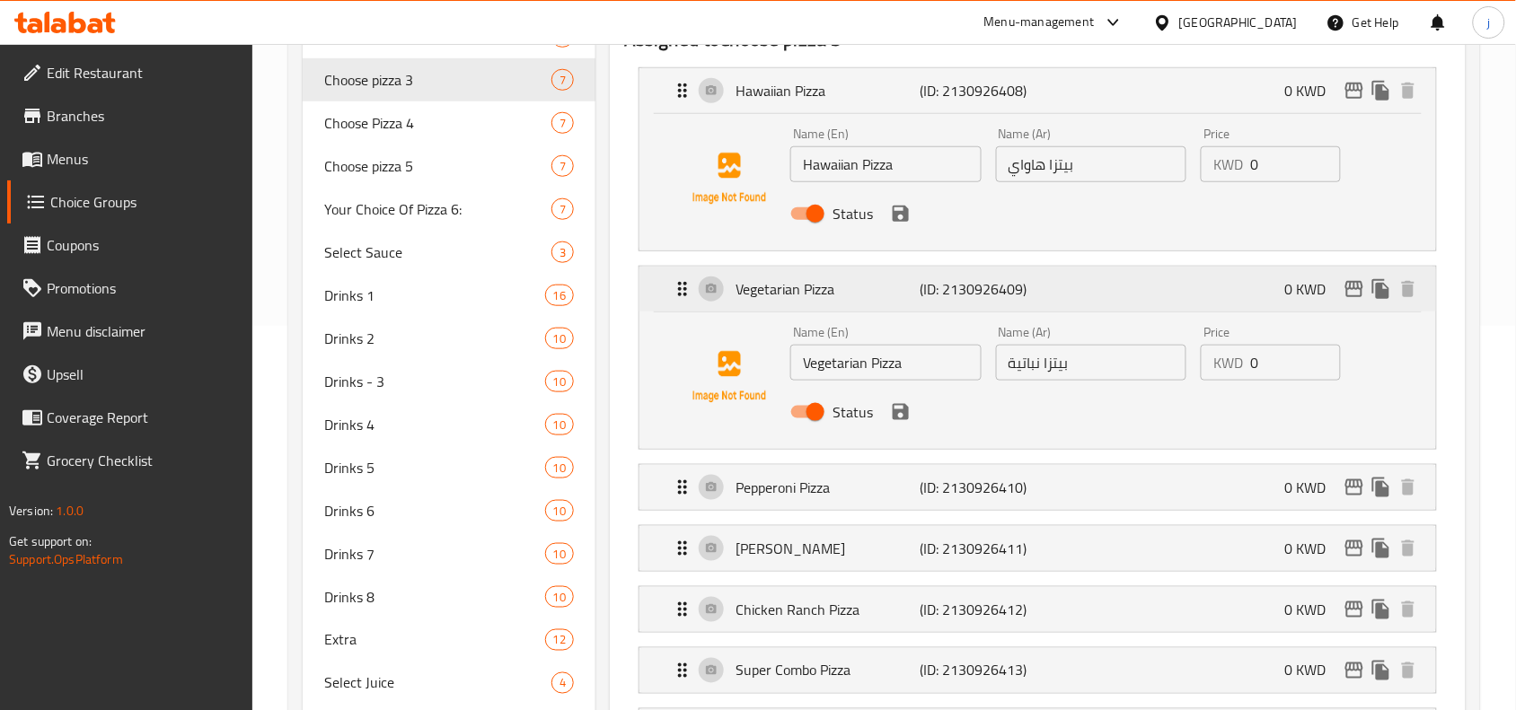
scroll to position [449, 0]
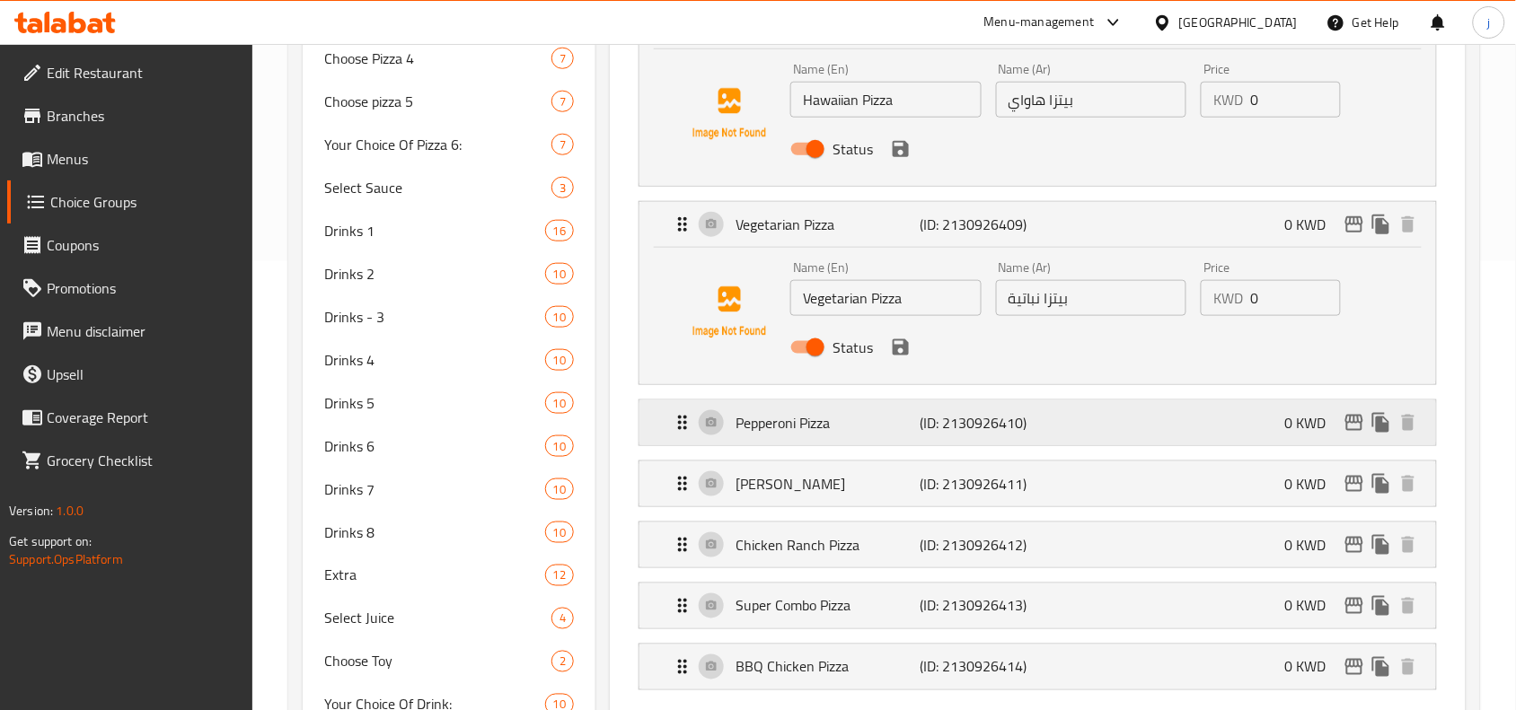
click at [680, 433] on icon "Expand" at bounding box center [683, 423] width 22 height 22
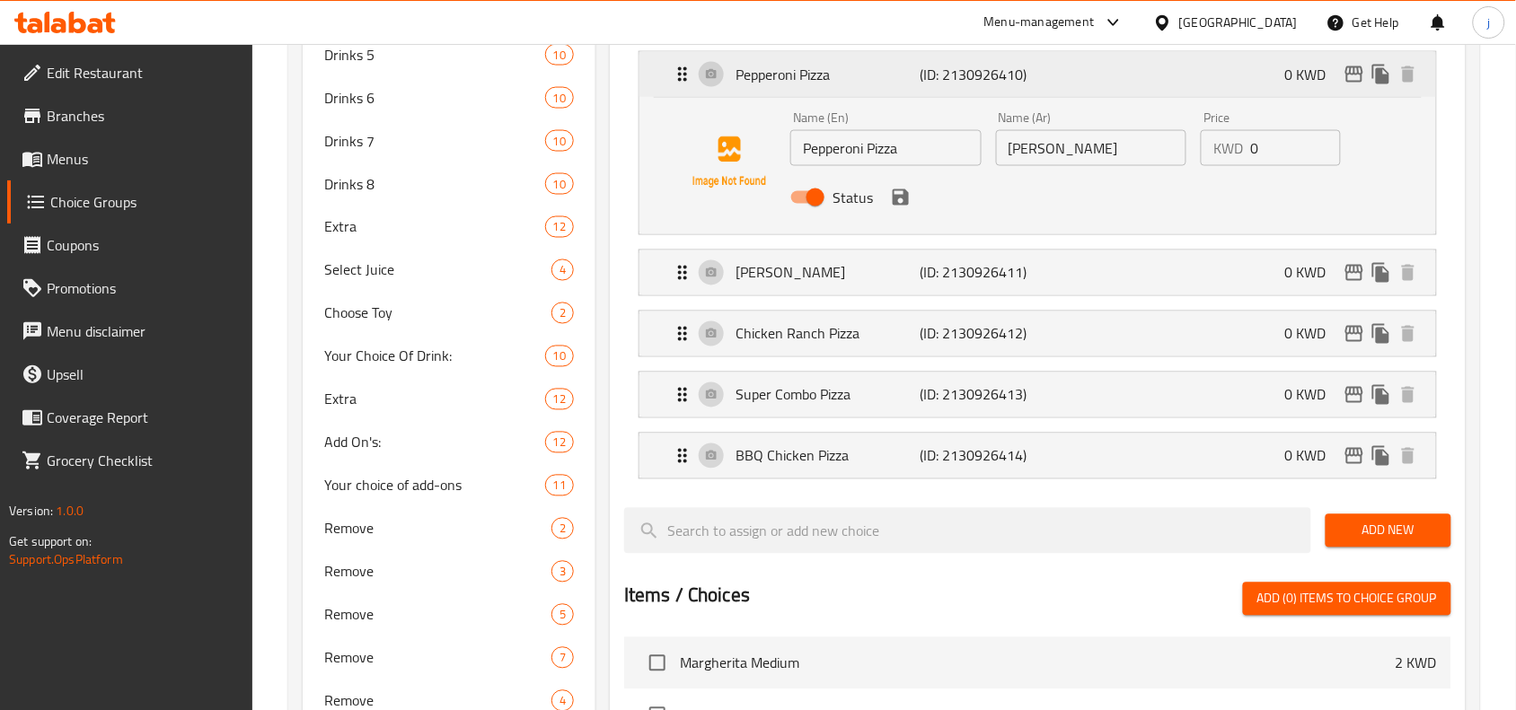
scroll to position [748, 0]
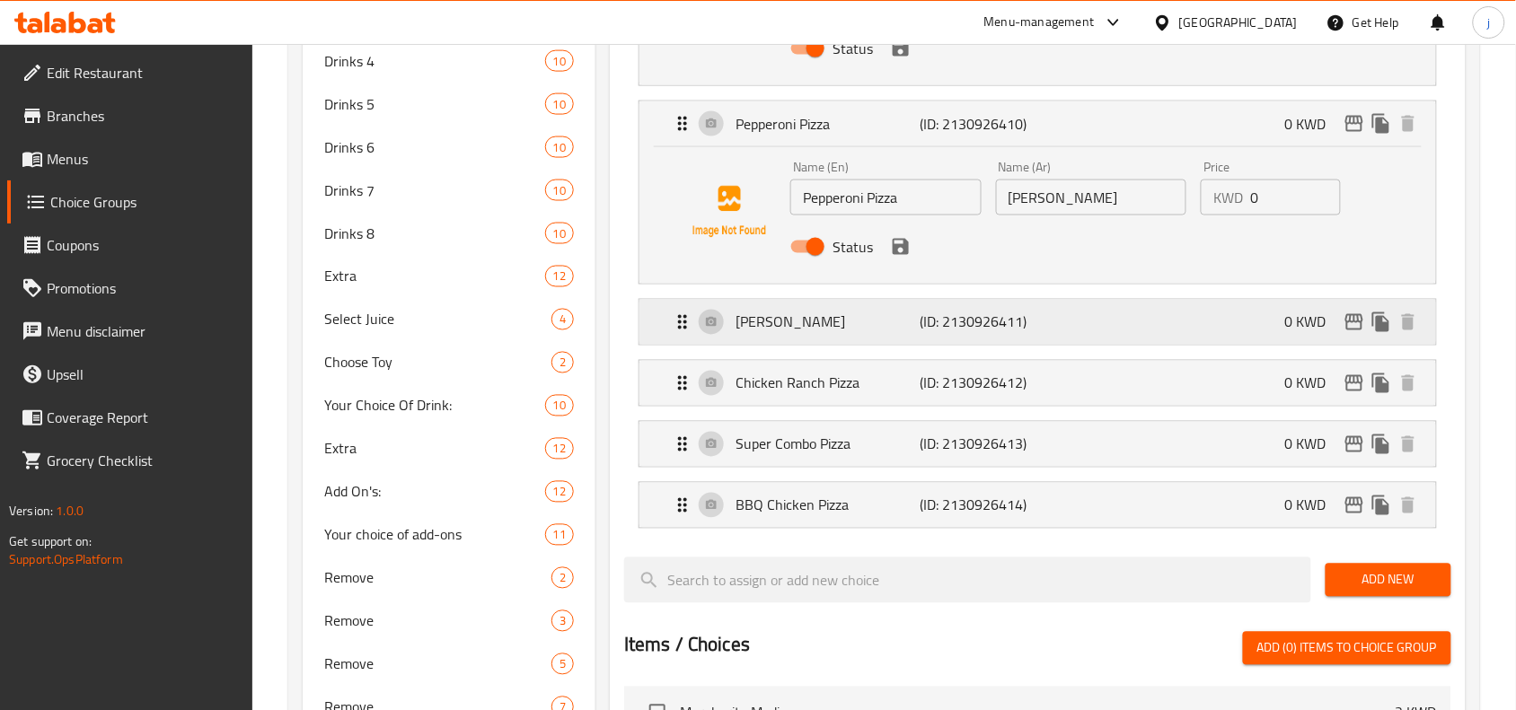
click at [680, 329] on icon "Expand" at bounding box center [682, 322] width 9 height 14
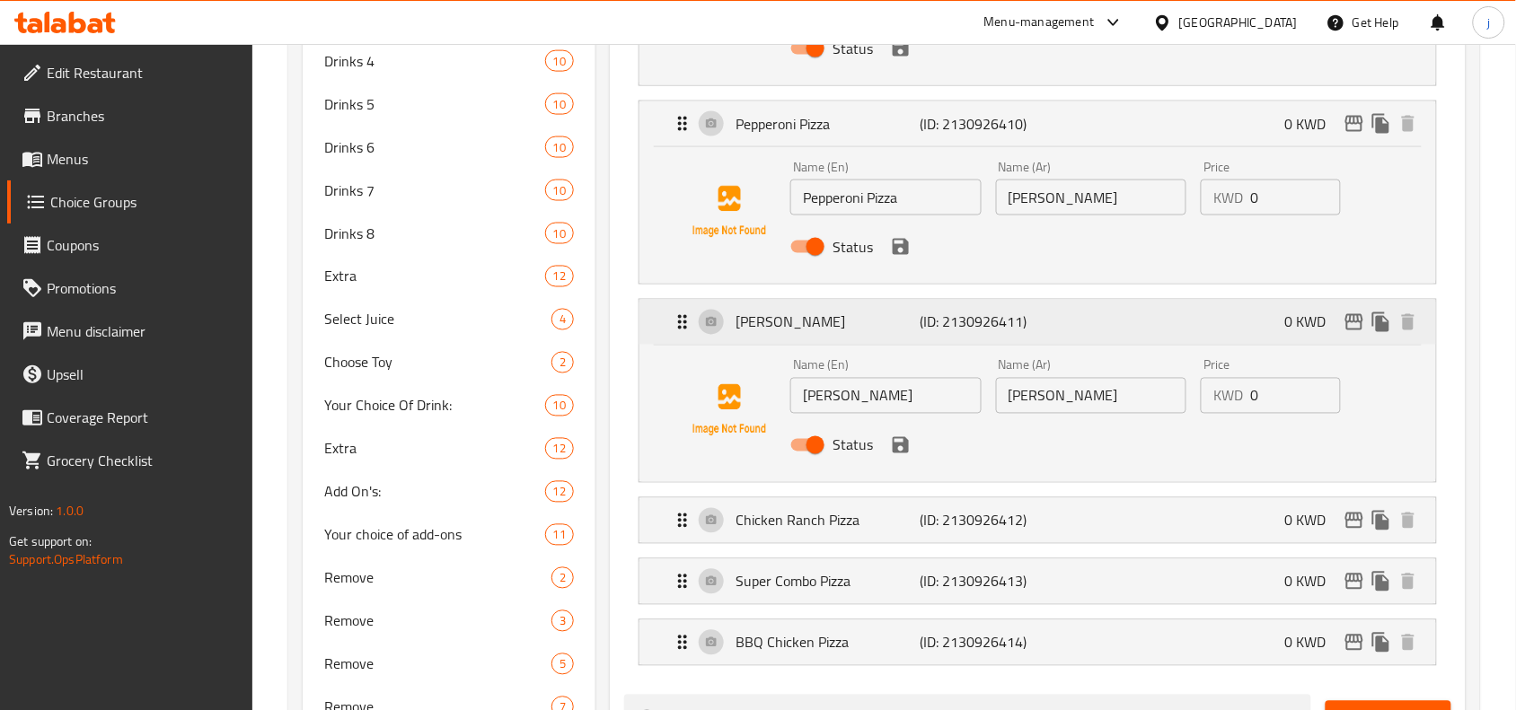
scroll to position [898, 0]
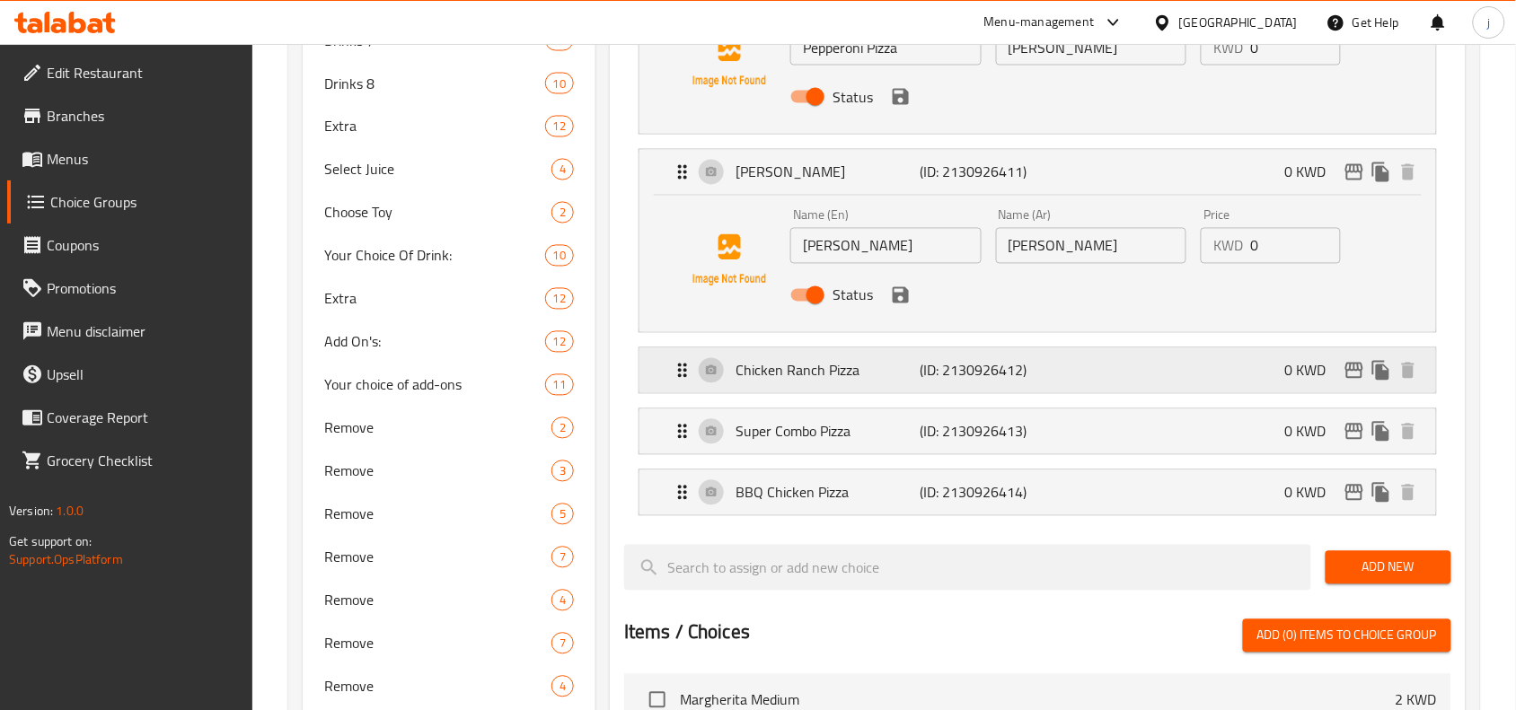
click at [680, 366] on icon "Expand" at bounding box center [682, 371] width 9 height 14
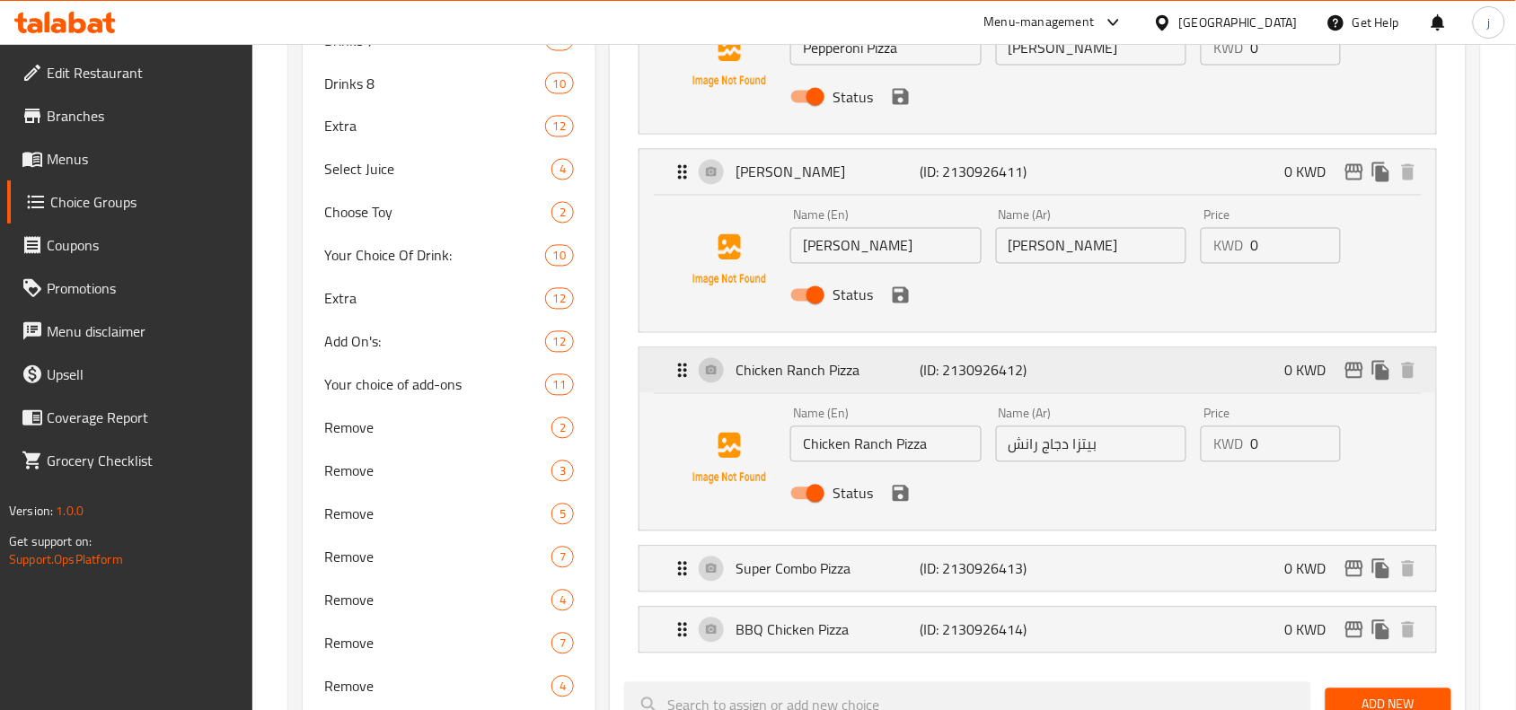
scroll to position [1047, 0]
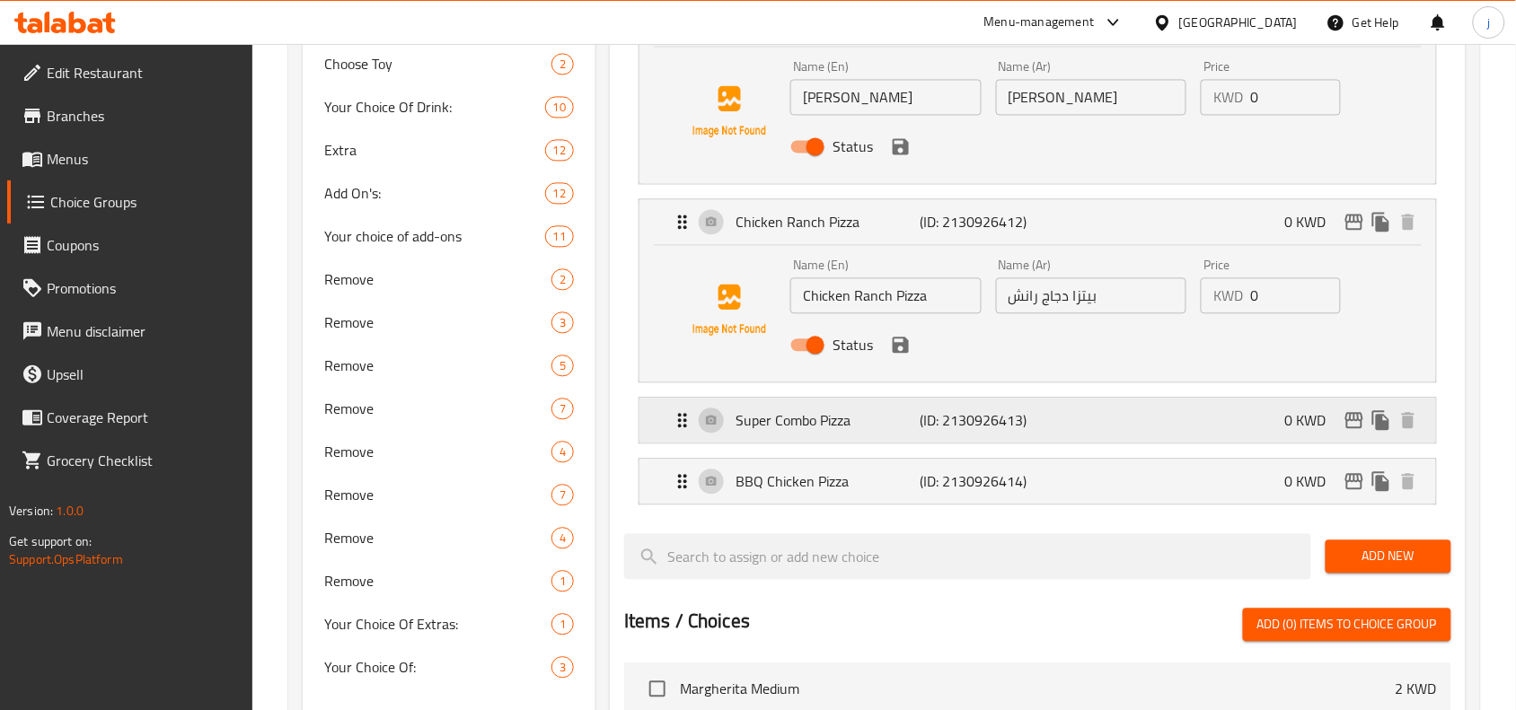
click at [679, 424] on icon "Expand" at bounding box center [683, 421] width 22 height 22
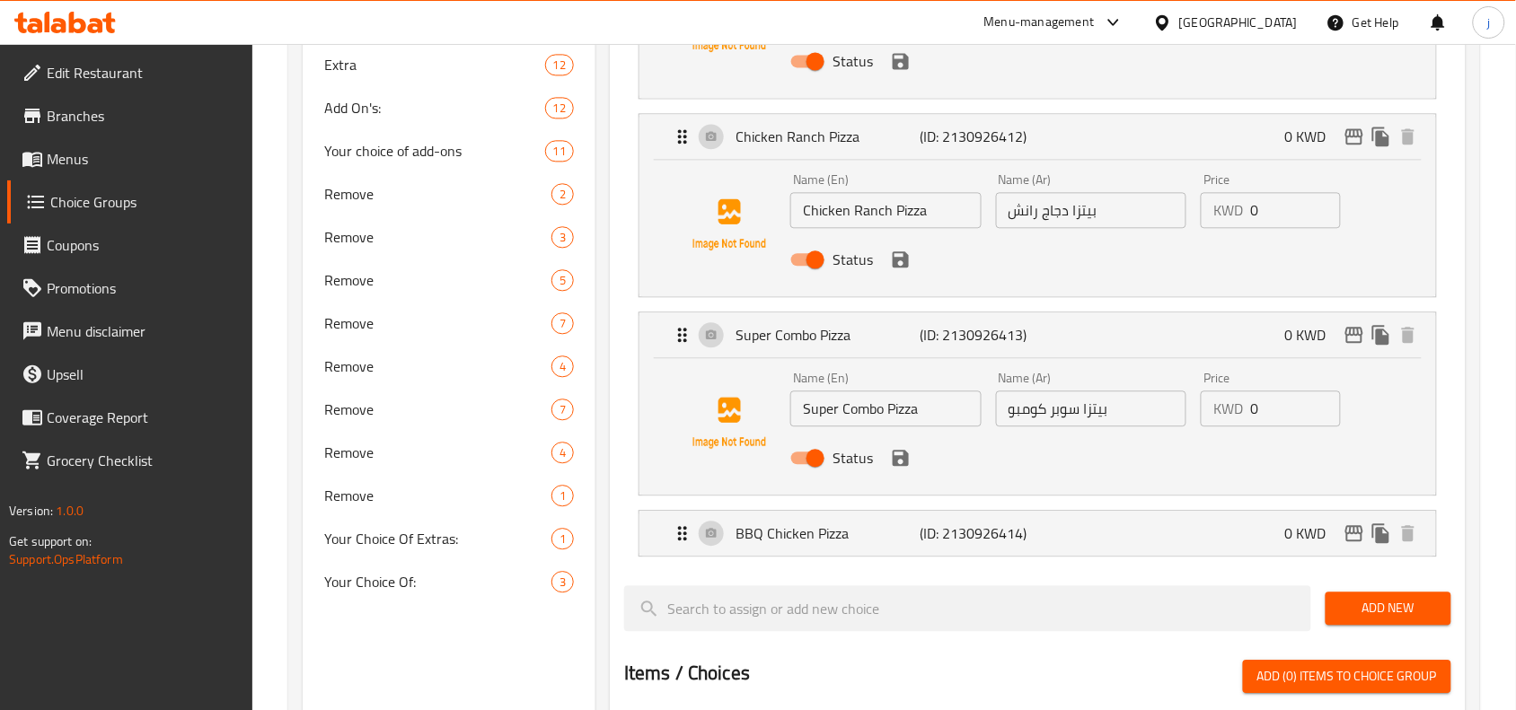
scroll to position [1197, 0]
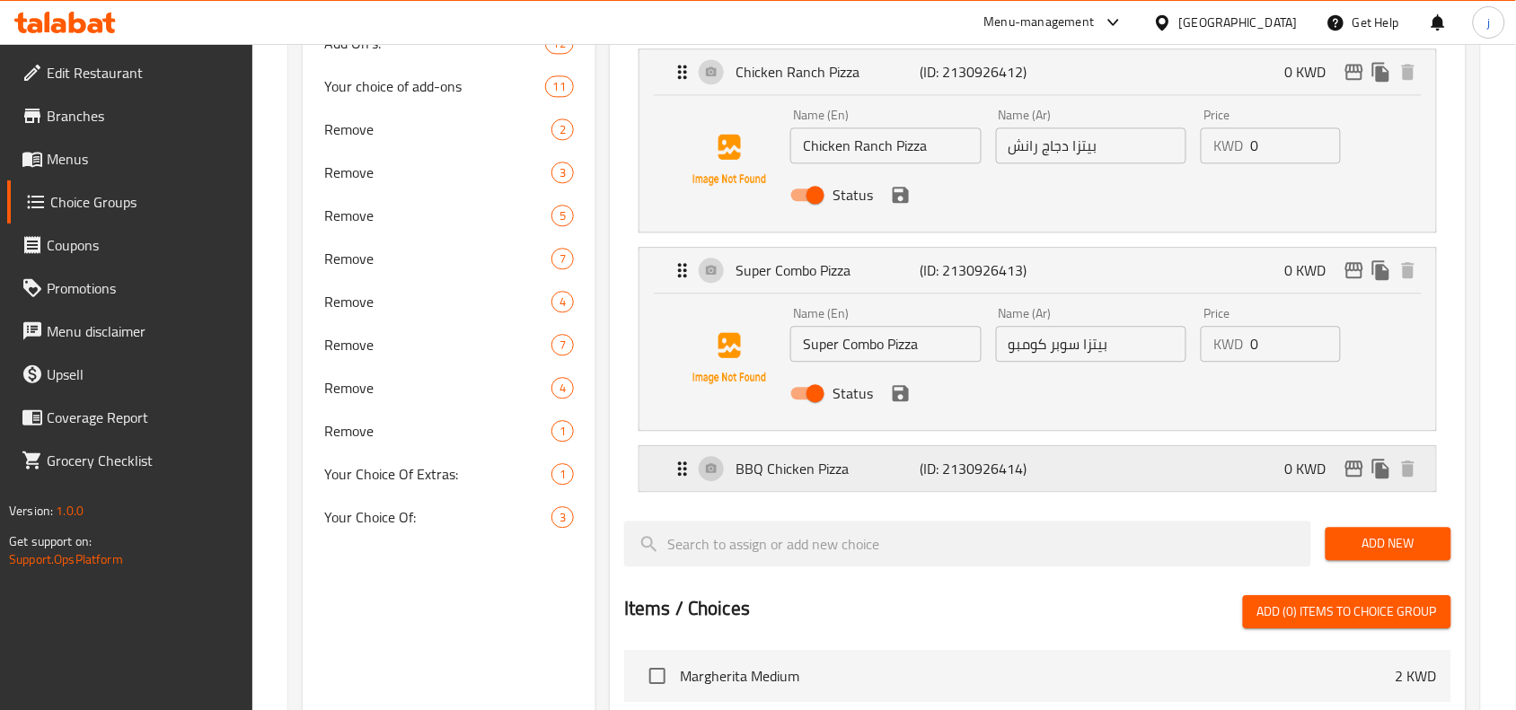
click at [672, 473] on icon "Expand" at bounding box center [683, 469] width 22 height 22
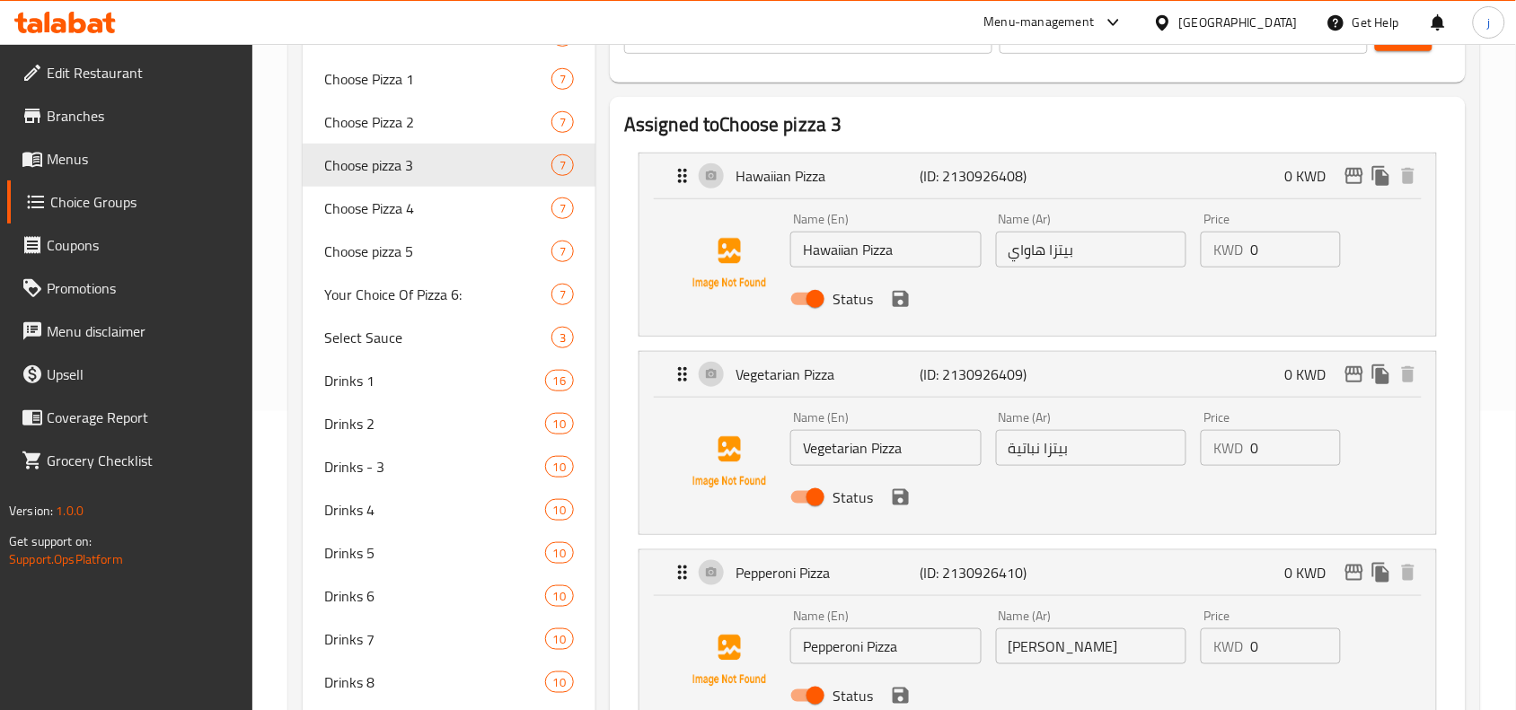
scroll to position [149, 0]
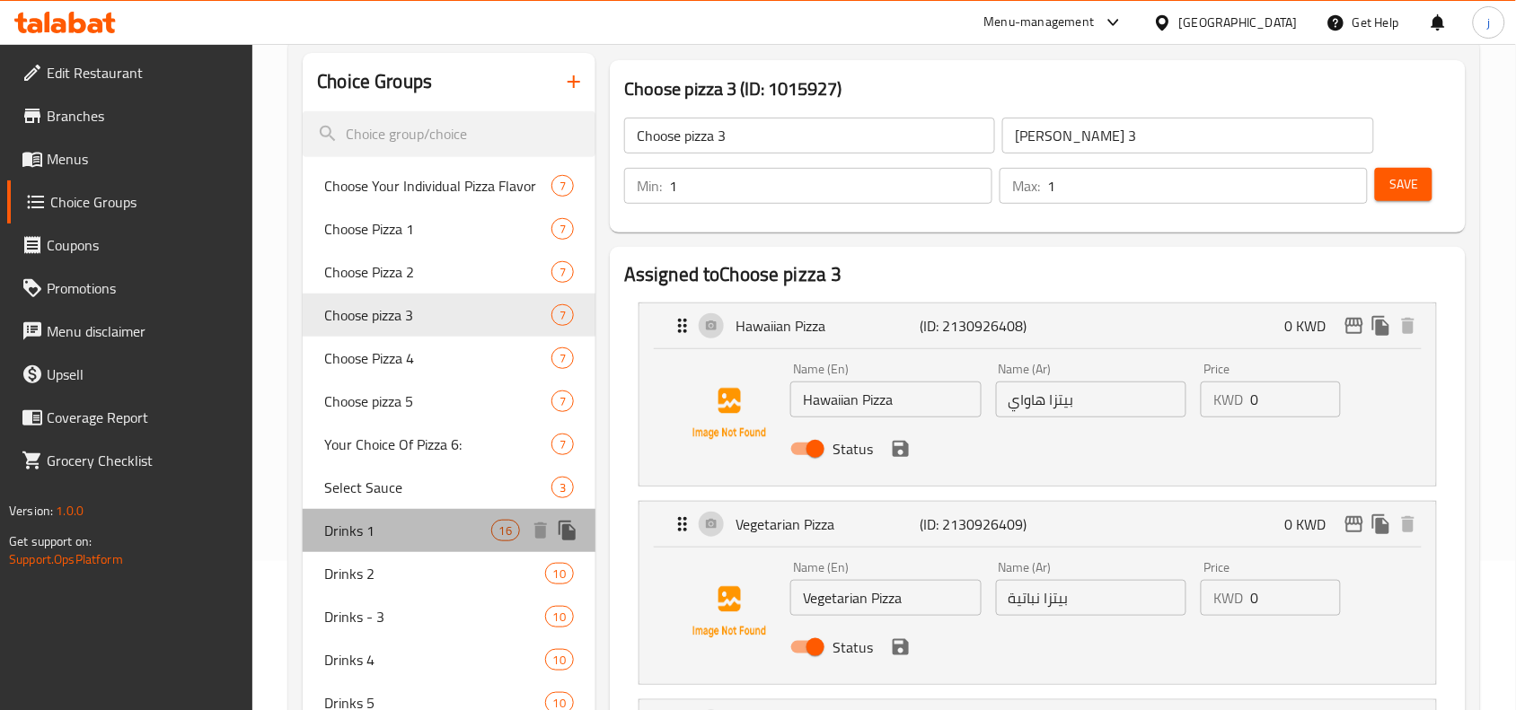
click at [393, 527] on span "Drinks 1" at bounding box center [407, 531] width 166 height 22
type input "Drinks 1"
type input "مشروبات 1"
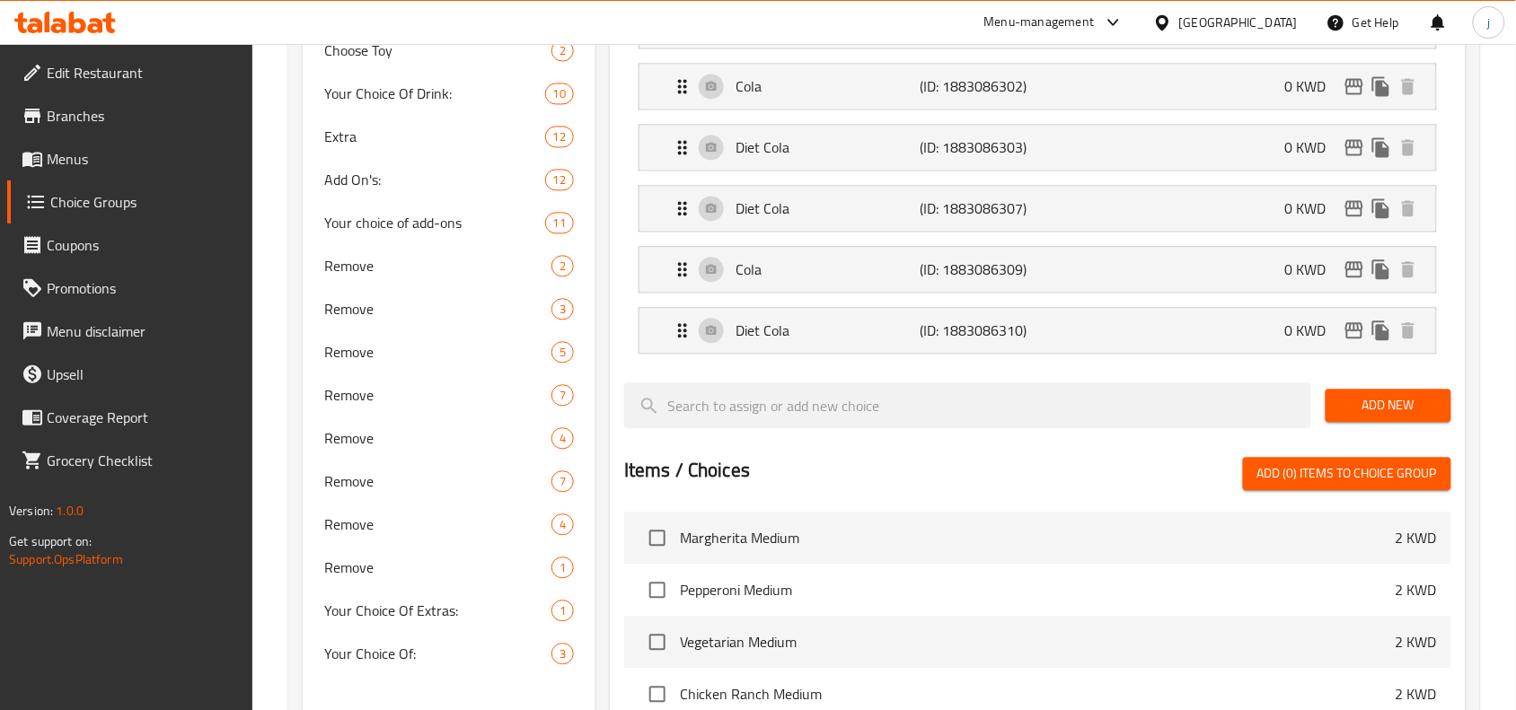
scroll to position [737, 0]
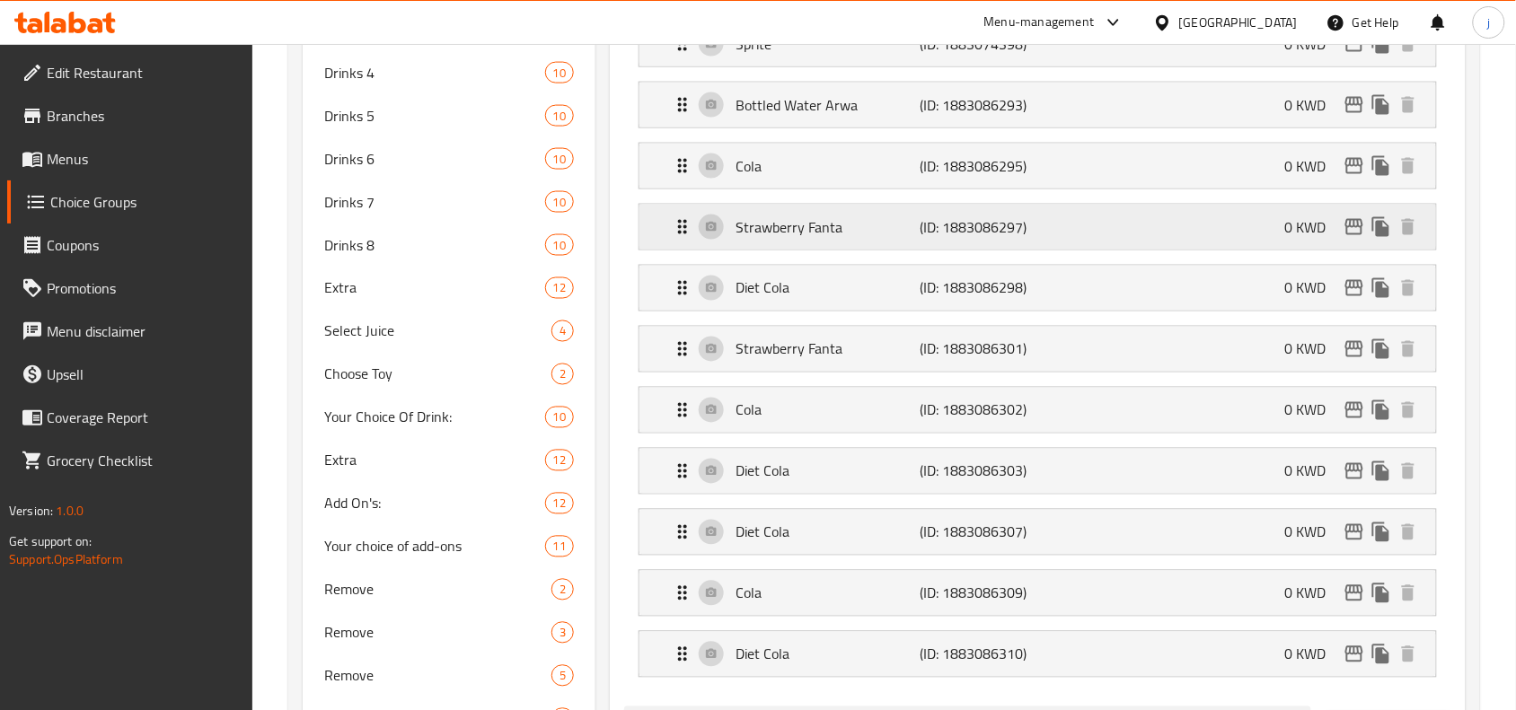
click at [687, 234] on icon "Expand" at bounding box center [683, 227] width 22 height 22
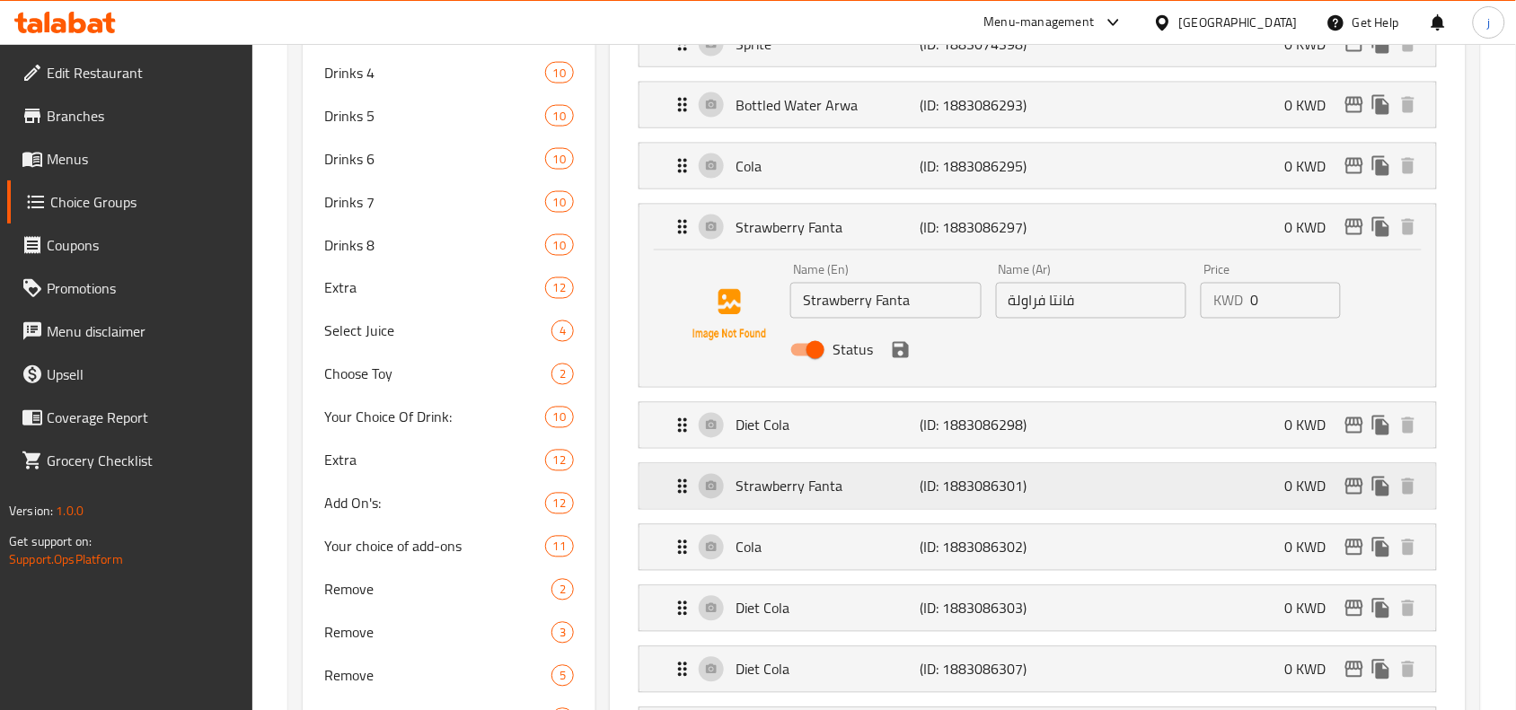
click at [676, 486] on icon "Expand" at bounding box center [683, 487] width 22 height 22
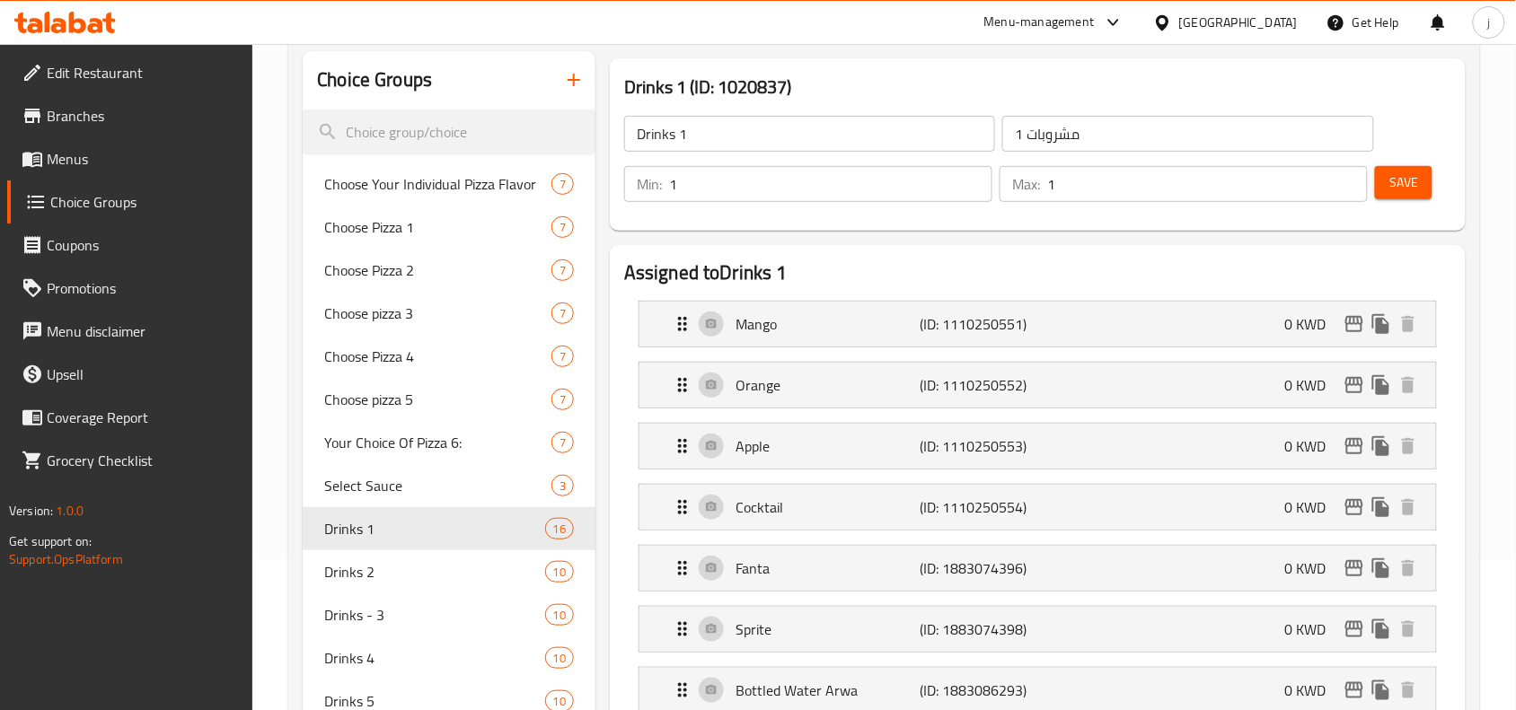
scroll to position [0, 0]
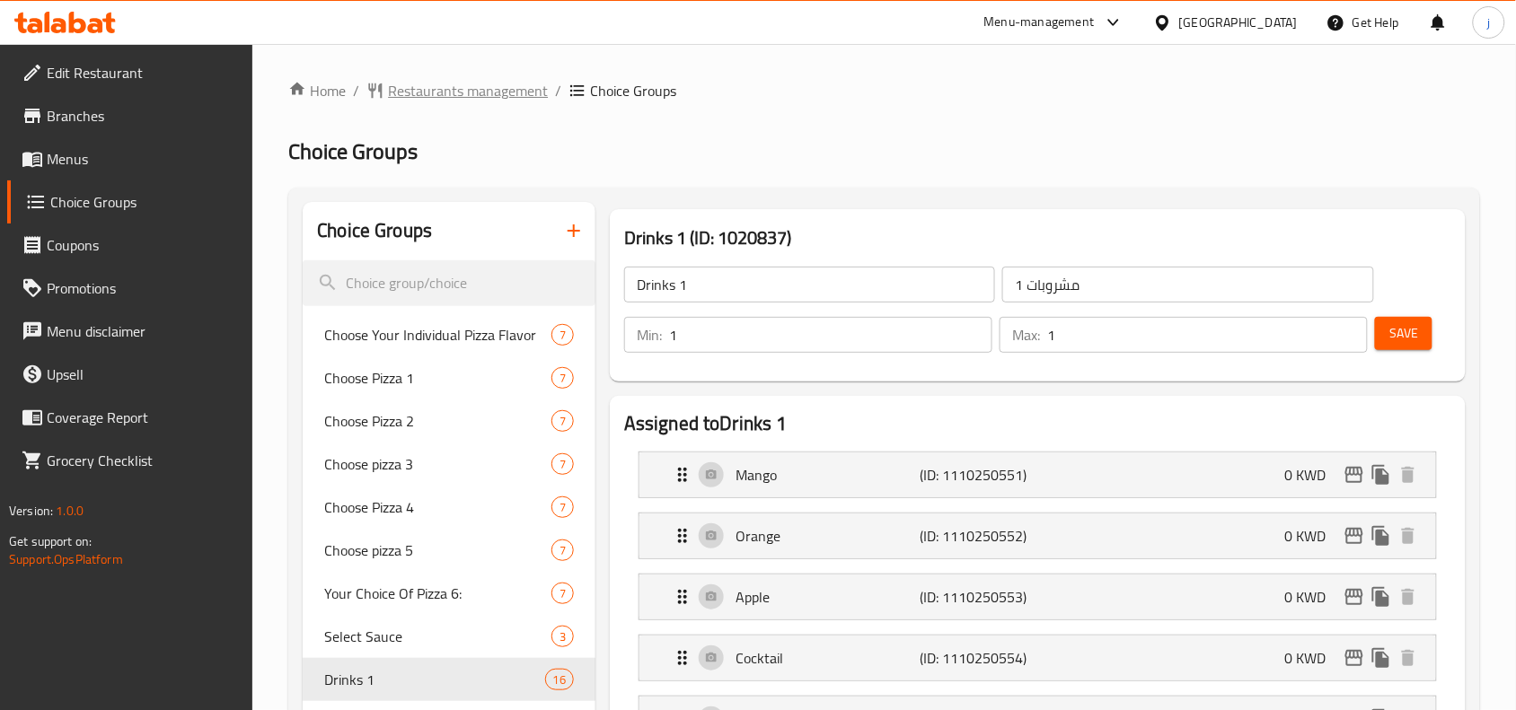
click at [487, 87] on span "Restaurants management" at bounding box center [468, 91] width 160 height 22
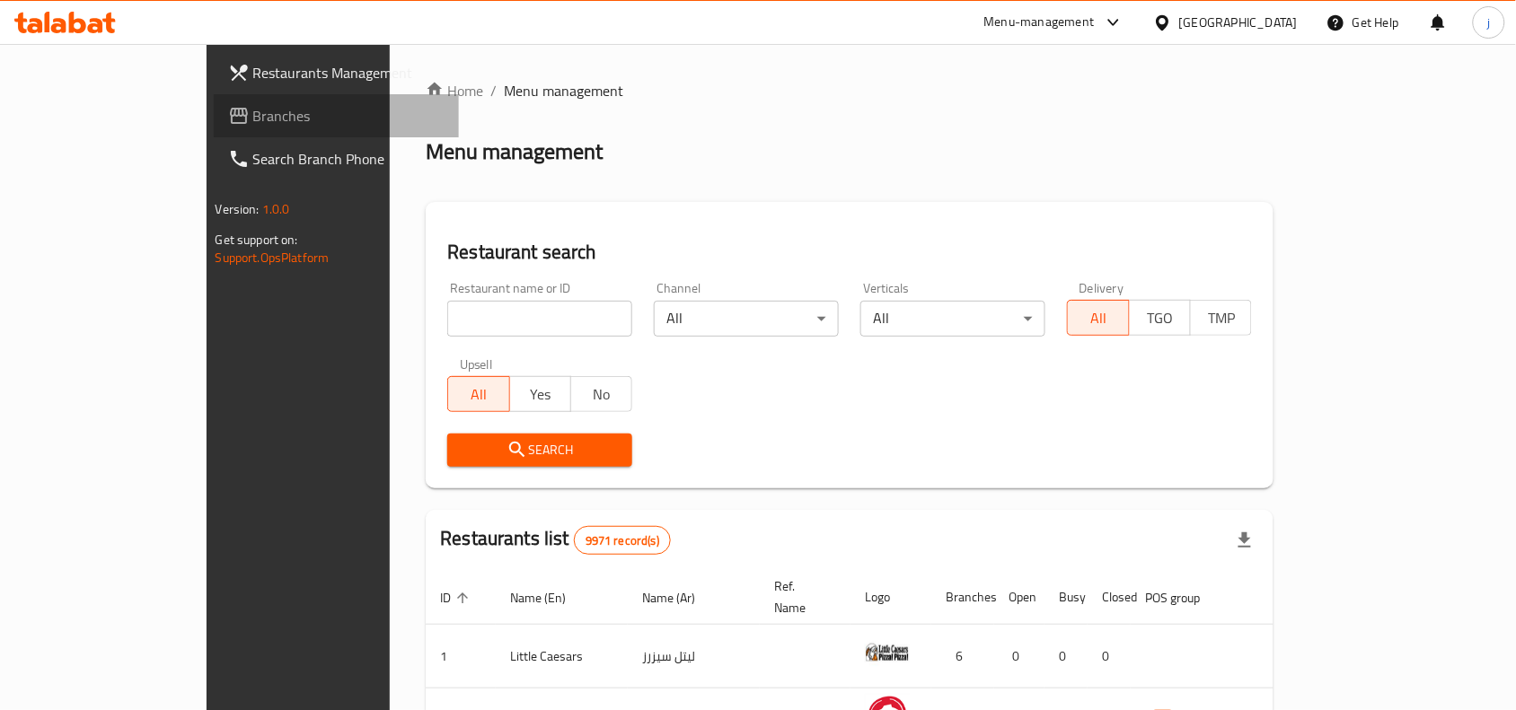
click at [253, 124] on span "Branches" at bounding box center [349, 116] width 192 height 22
